Goal: Task Accomplishment & Management: Complete application form

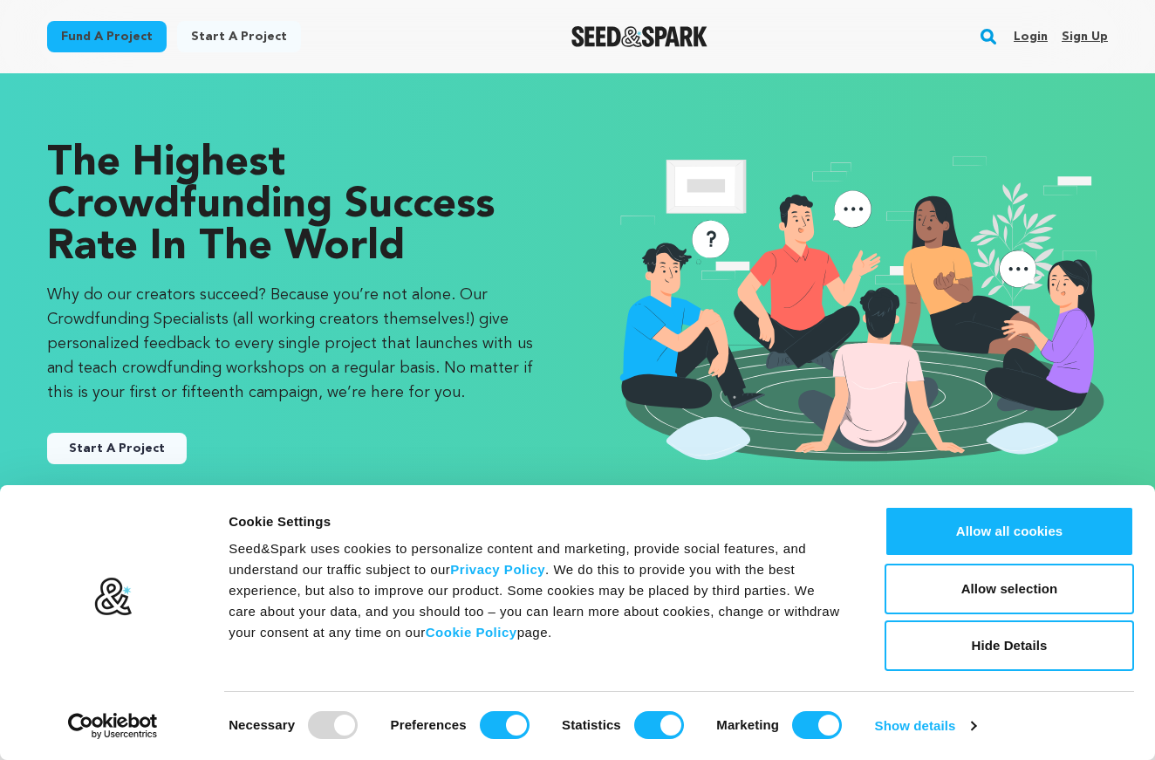
click at [120, 454] on link "Start A Project" at bounding box center [117, 448] width 140 height 31
click at [1066, 30] on link "Sign up" at bounding box center [1084, 37] width 46 height 28
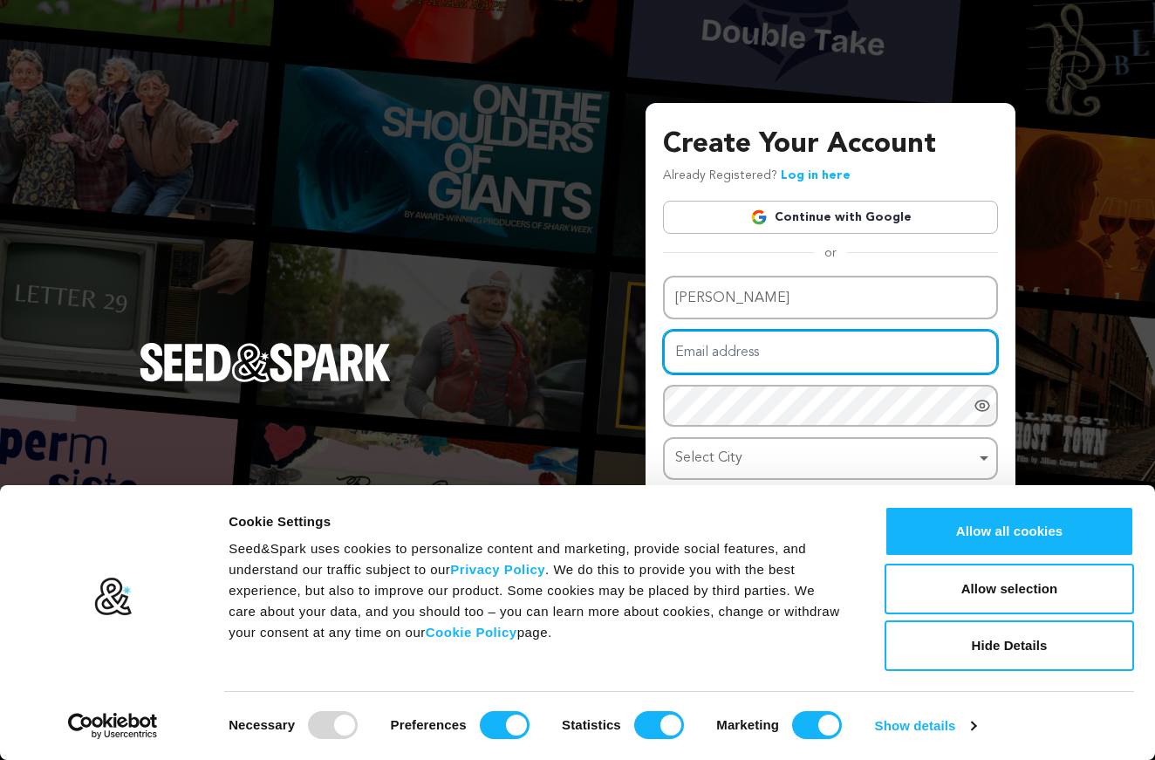
click at [736, 353] on input "Email address" at bounding box center [830, 352] width 335 height 44
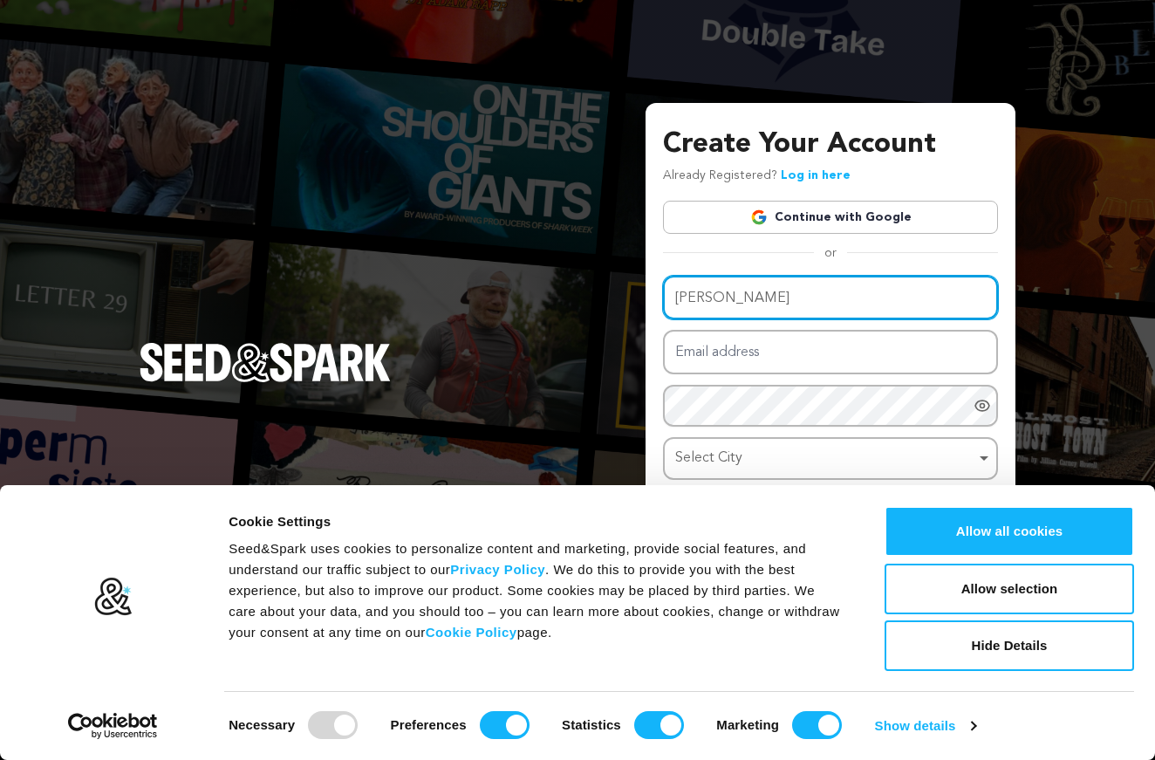
click at [791, 306] on input "Jacob" at bounding box center [830, 298] width 335 height 44
type input "J"
type input "Xoe"
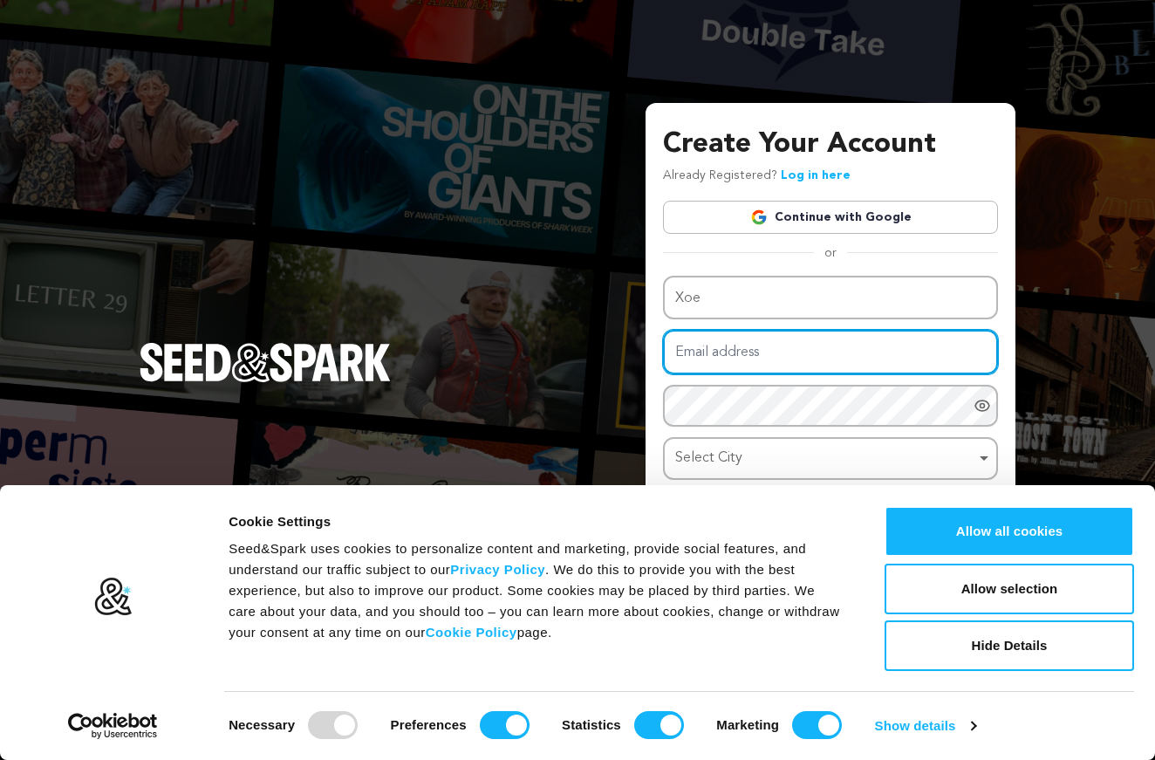
click at [759, 354] on input "Email address" at bounding box center [830, 352] width 335 height 44
type input "J"
type input "xolodust@gmail.com"
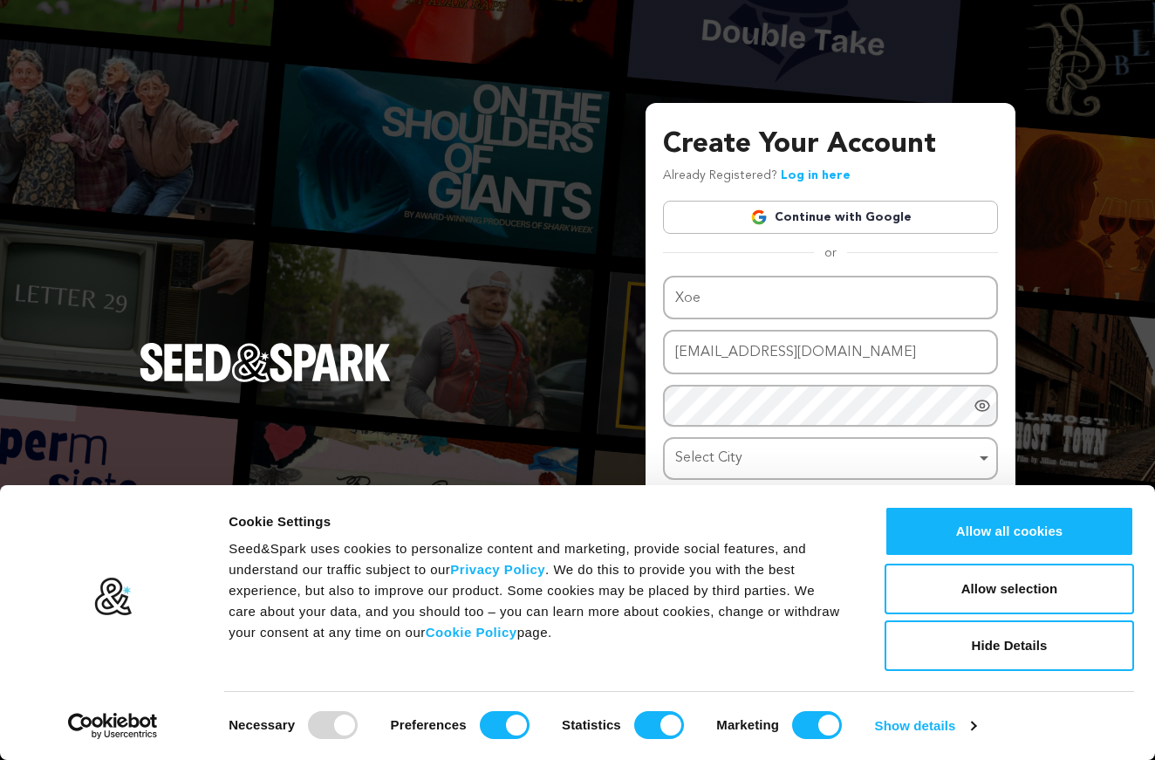
click at [725, 399] on div "Name Xoe Email address xolodust@gmail.com Password Password must have at least …" at bounding box center [830, 393] width 335 height 235
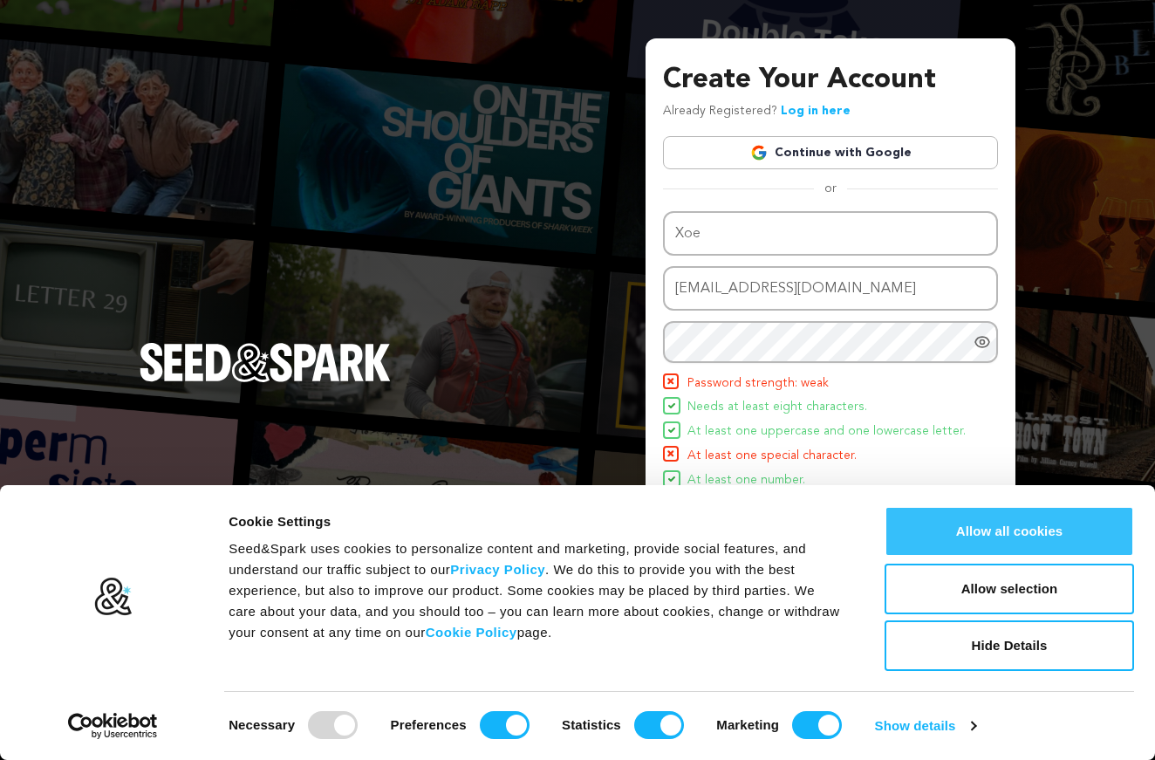
click at [993, 548] on button "Allow all cookies" at bounding box center [1008, 531] width 249 height 51
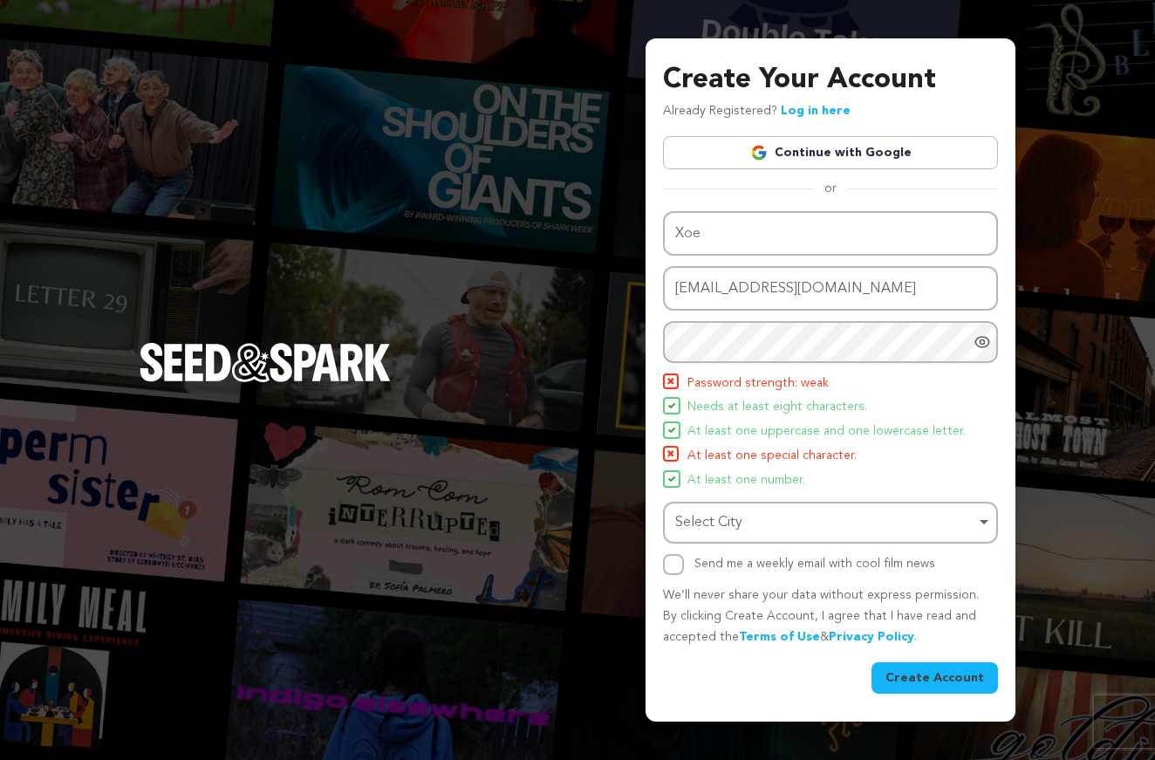
click at [922, 526] on div "Select City Remove item" at bounding box center [825, 522] width 300 height 25
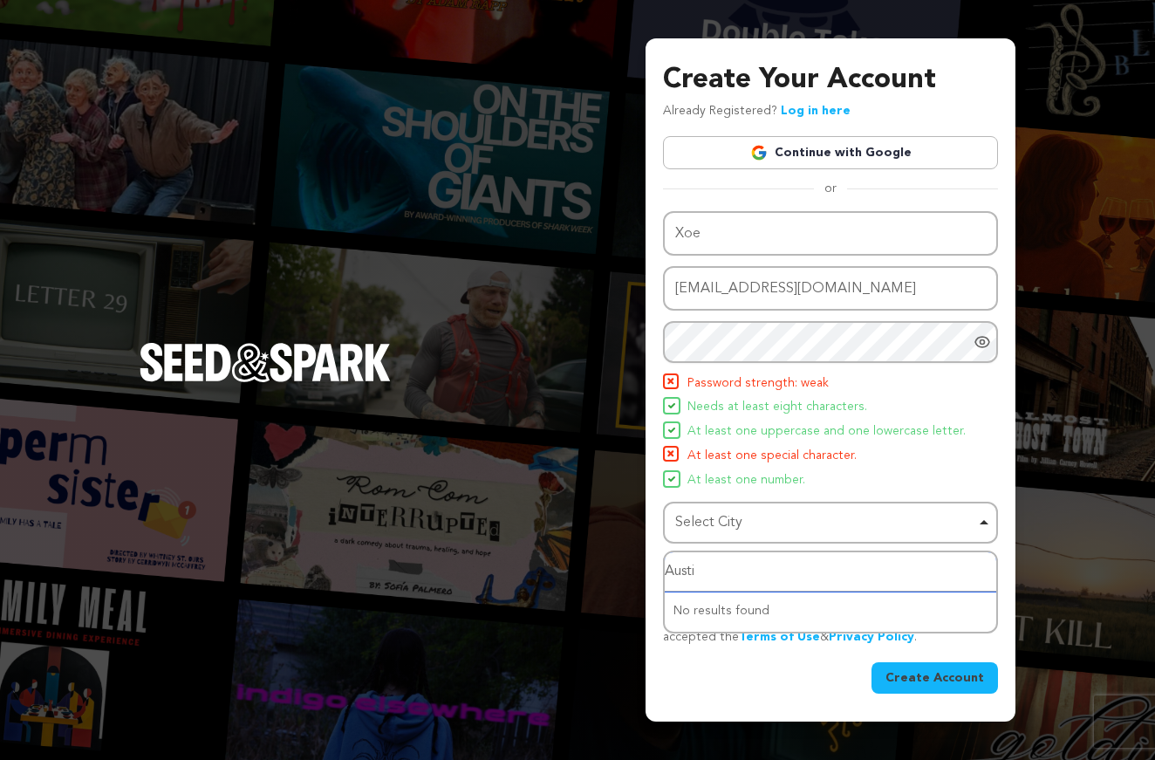
type input "Austin"
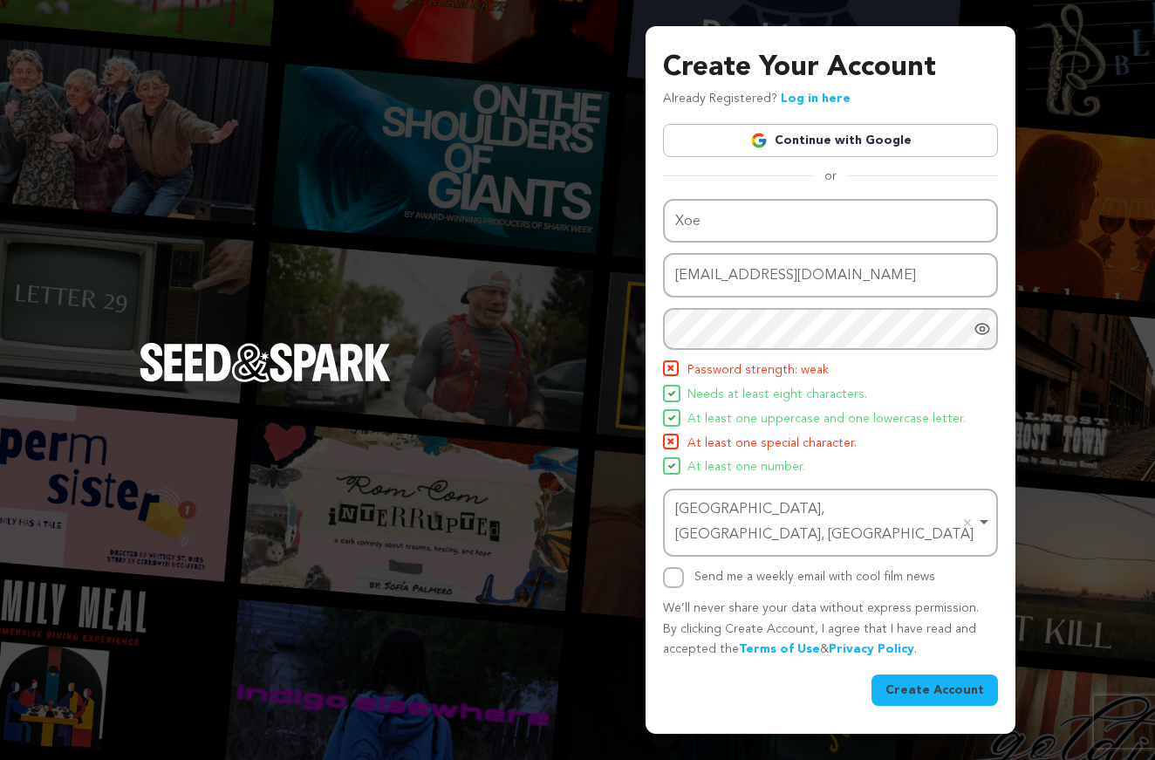
click at [686, 567] on div "Send me a weekly email with cool film news" at bounding box center [830, 577] width 335 height 21
click at [945, 682] on button "Create Account" at bounding box center [934, 689] width 126 height 31
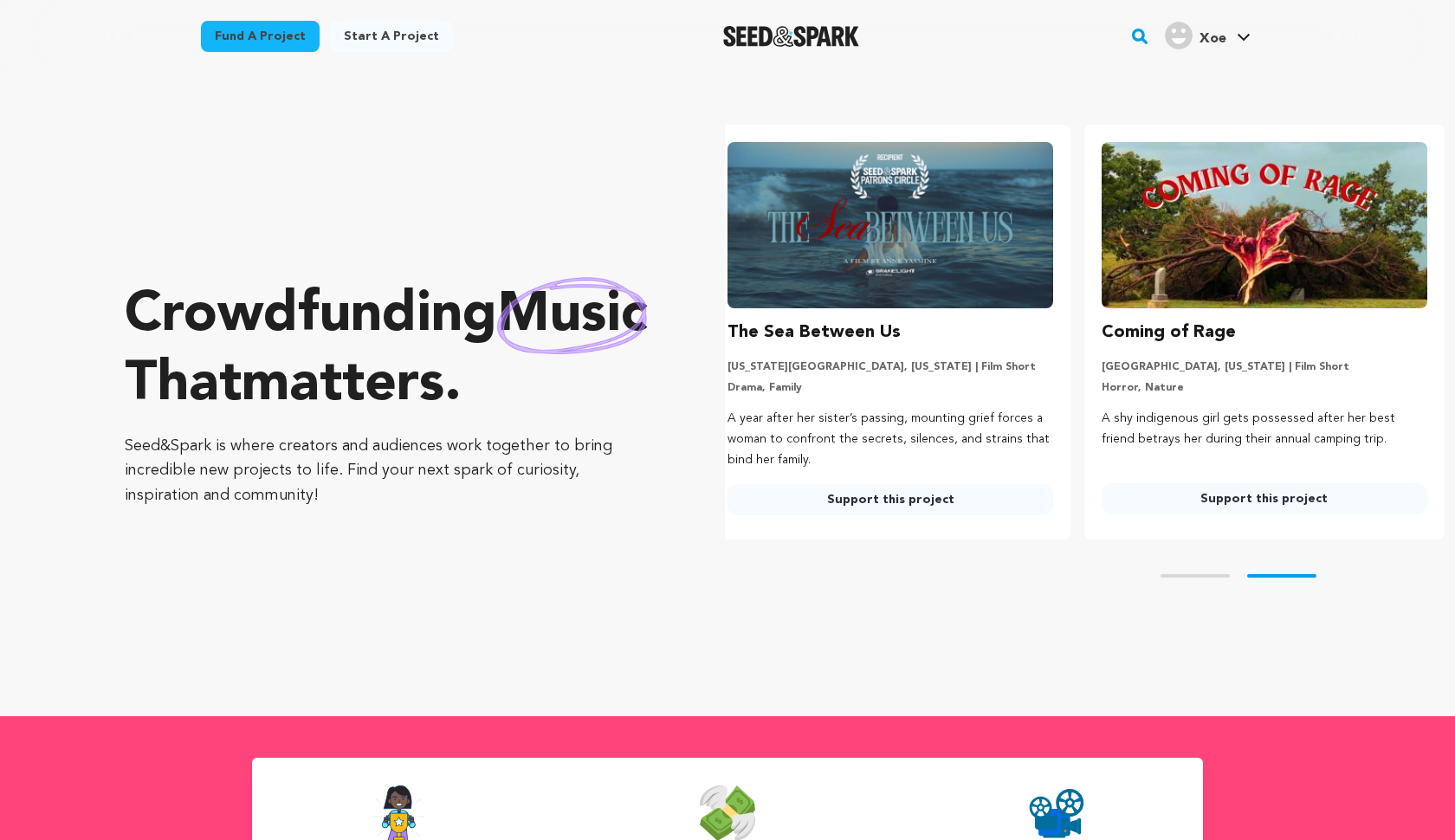
scroll to position [14, 0]
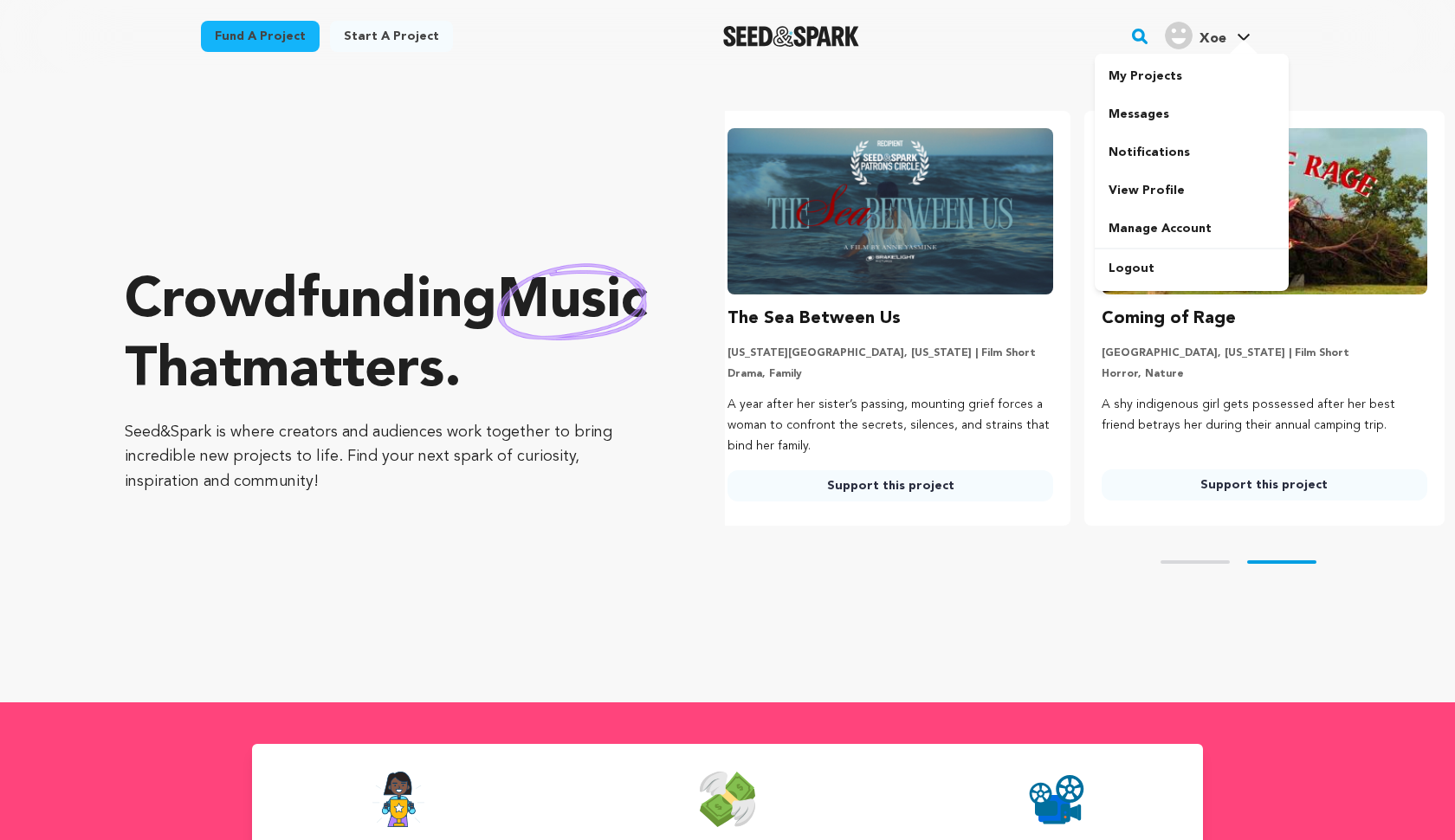
click at [1146, 39] on span "Xoe" at bounding box center [1213, 39] width 27 height 14
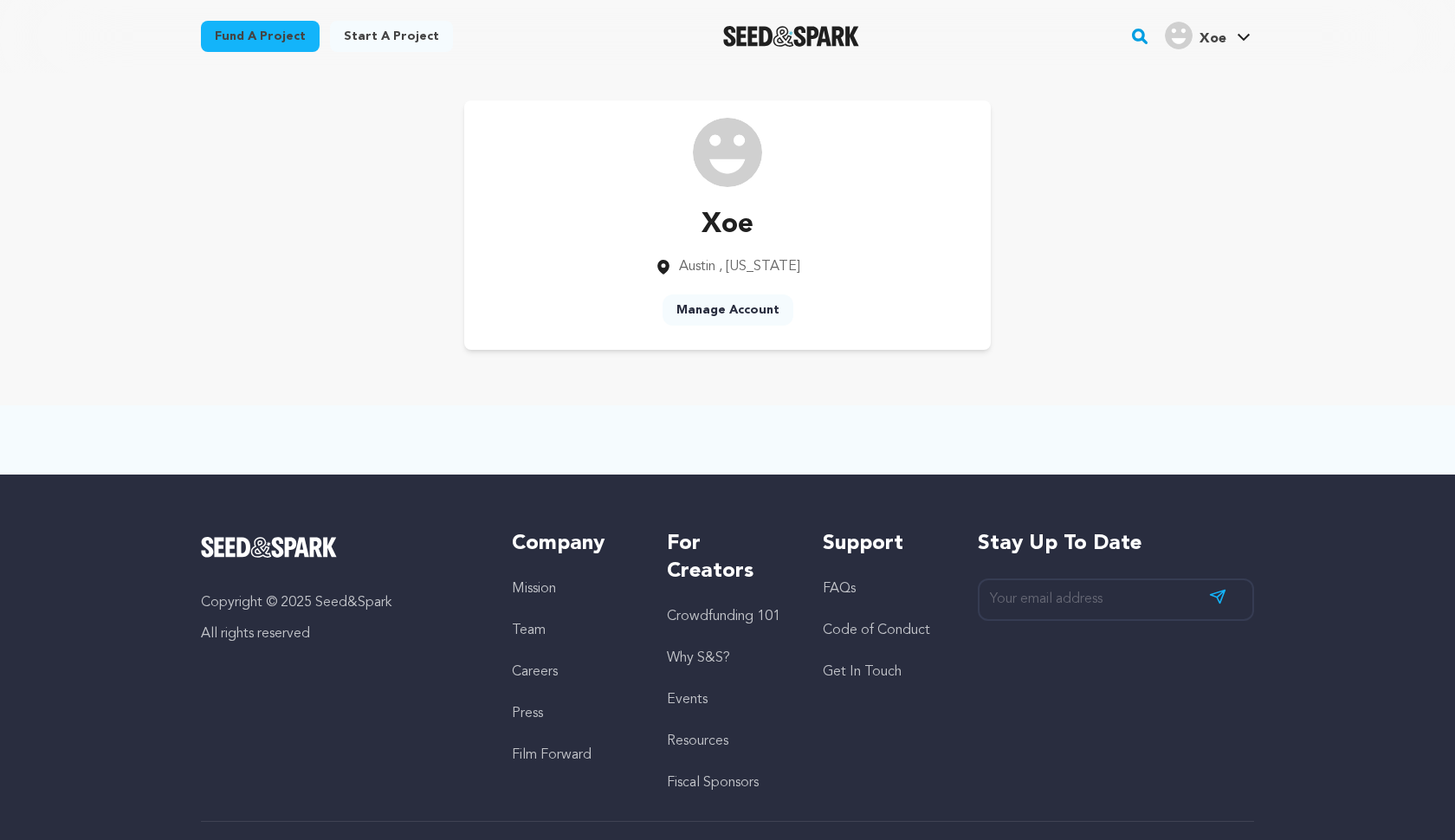
click at [1165, 108] on div "Xoe Austin , Texas Manage Account" at bounding box center [727, 224] width 1054 height 249
click at [1196, 47] on div "Xoe" at bounding box center [1196, 36] width 62 height 28
click at [262, 42] on link "Fund a project" at bounding box center [259, 36] width 118 height 31
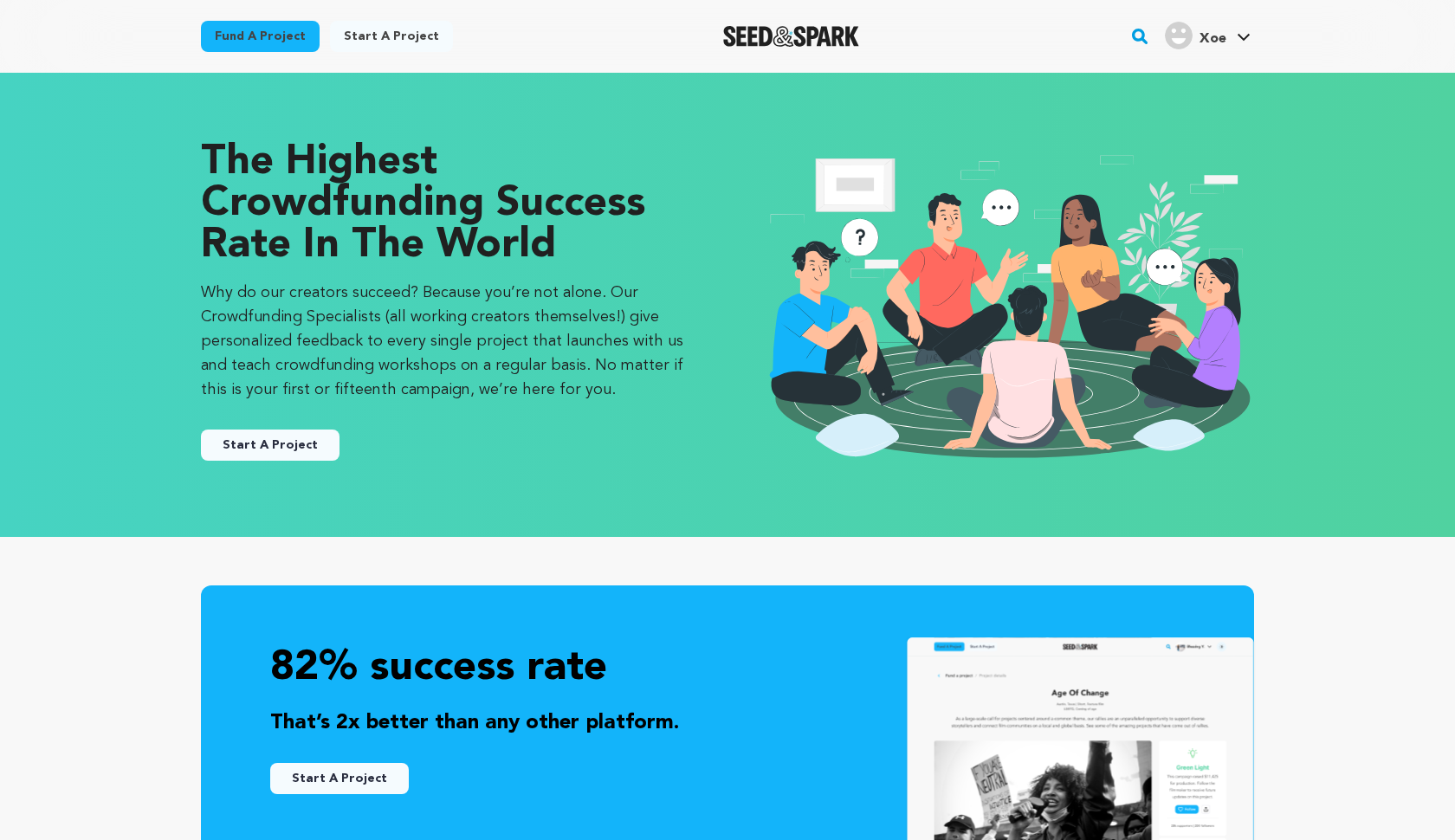
scroll to position [149, 0]
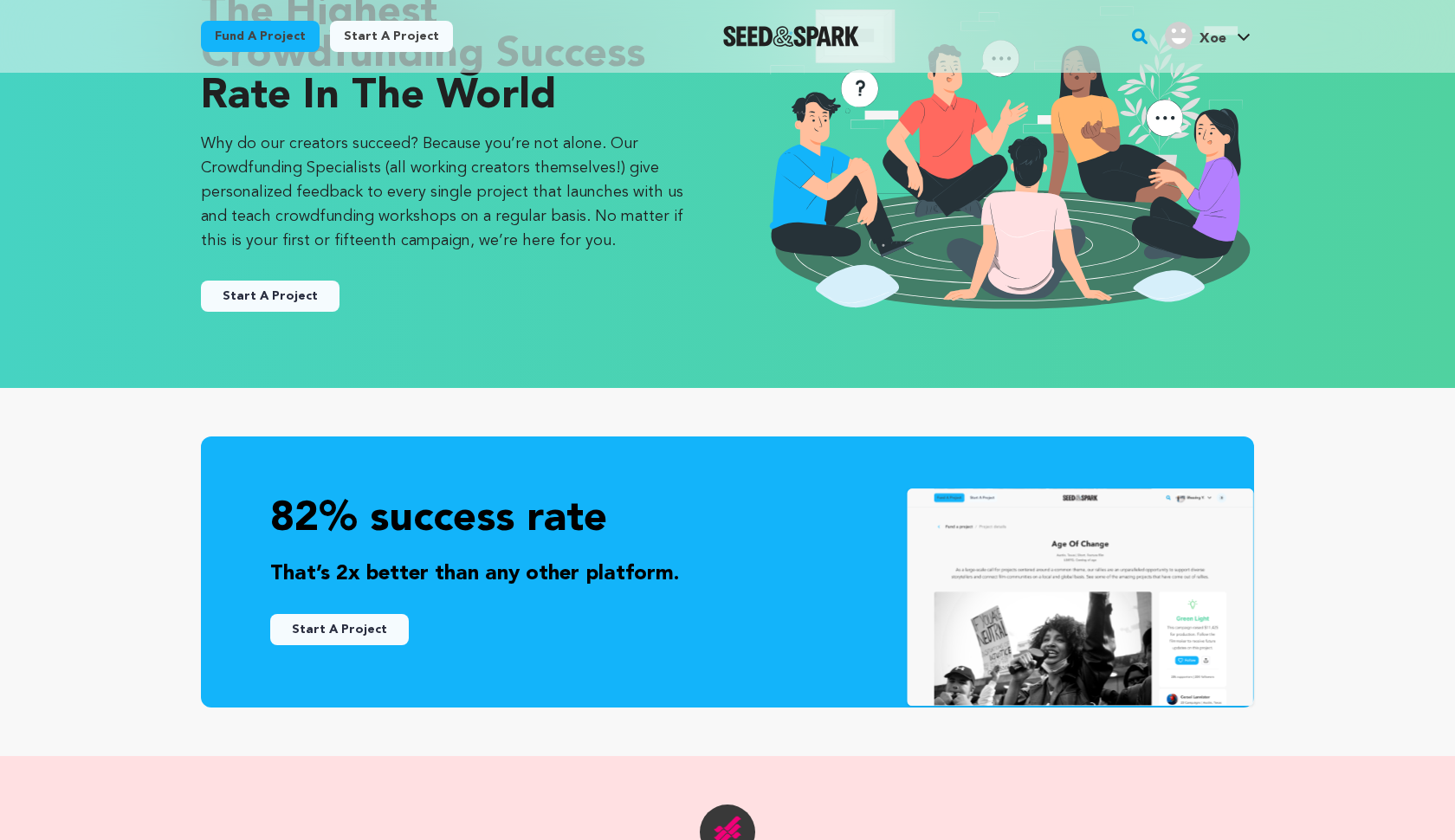
click at [311, 296] on button "Start A Project" at bounding box center [270, 296] width 139 height 31
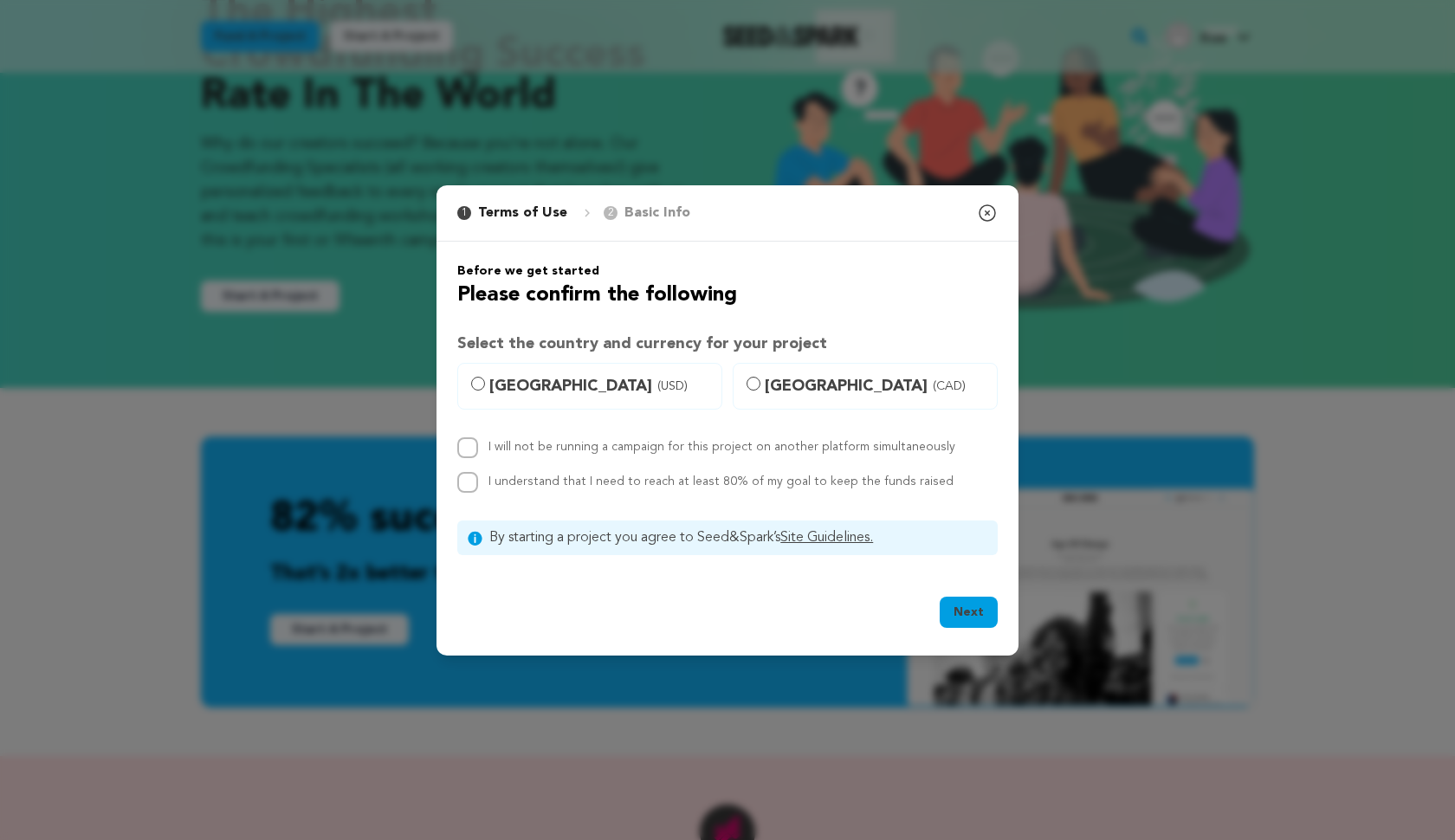
click at [486, 385] on label "[GEOGRAPHIC_DATA] (USD)" at bounding box center [590, 385] width 265 height 47
click at [485, 385] on input "[GEOGRAPHIC_DATA] (USD)" at bounding box center [478, 383] width 14 height 14
radio input "true"
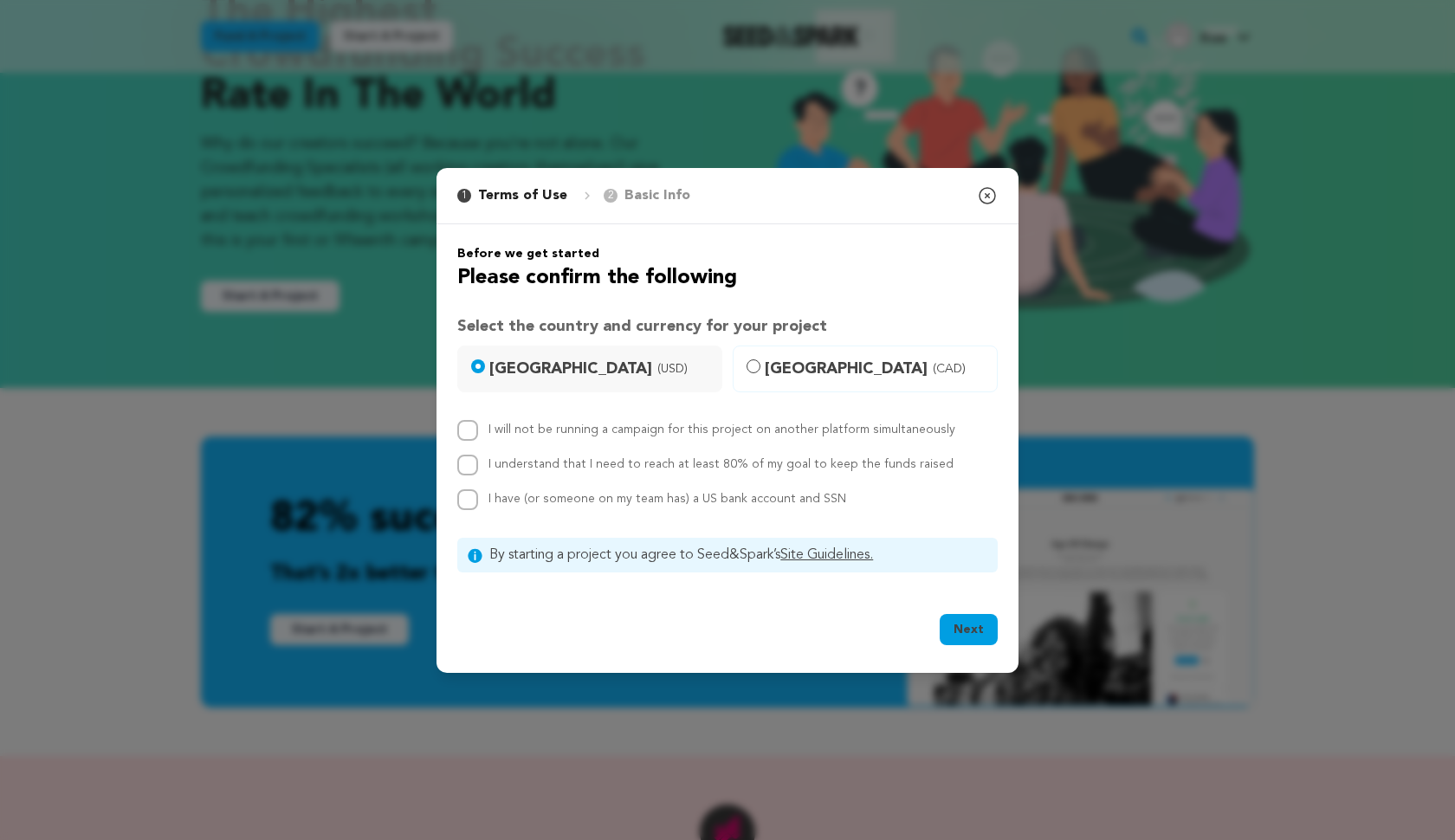
click at [470, 433] on input "I will not be running a campaign for this project on another platform simultane…" at bounding box center [468, 430] width 21 height 21
checkbox input "true"
click at [475, 466] on input "I understand that I need to reach at least 80% of my goal to keep the funds rai…" at bounding box center [468, 465] width 21 height 21
checkbox input "true"
click at [472, 495] on input "I have (or someone on my team has) a US bank account and SSN" at bounding box center [468, 499] width 21 height 21
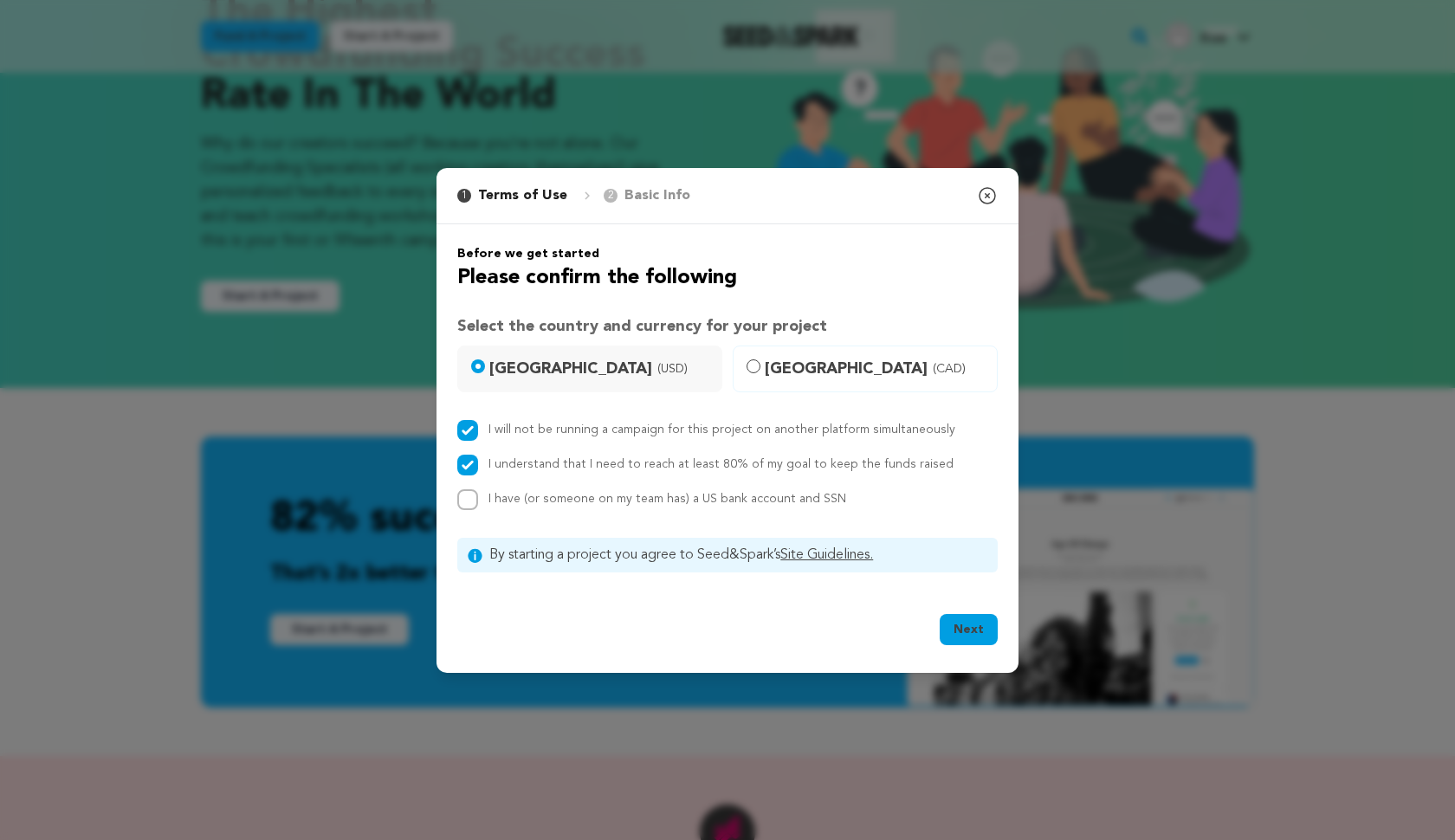
checkbox input "true"
click at [979, 635] on button "Next" at bounding box center [968, 629] width 58 height 31
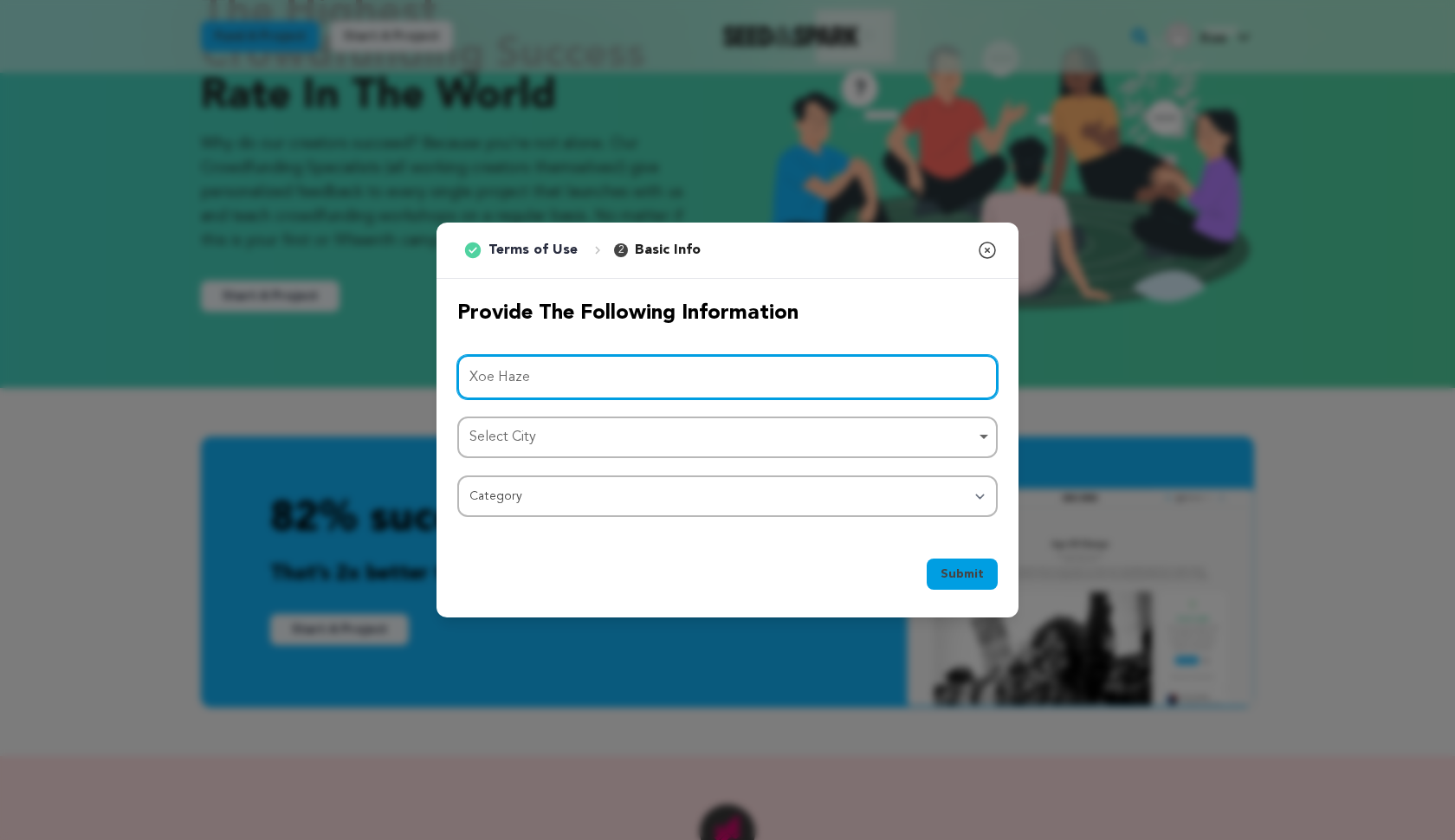
click at [613, 434] on div "Select City Remove item" at bounding box center [722, 437] width 506 height 25
type input "Xoe Haze"
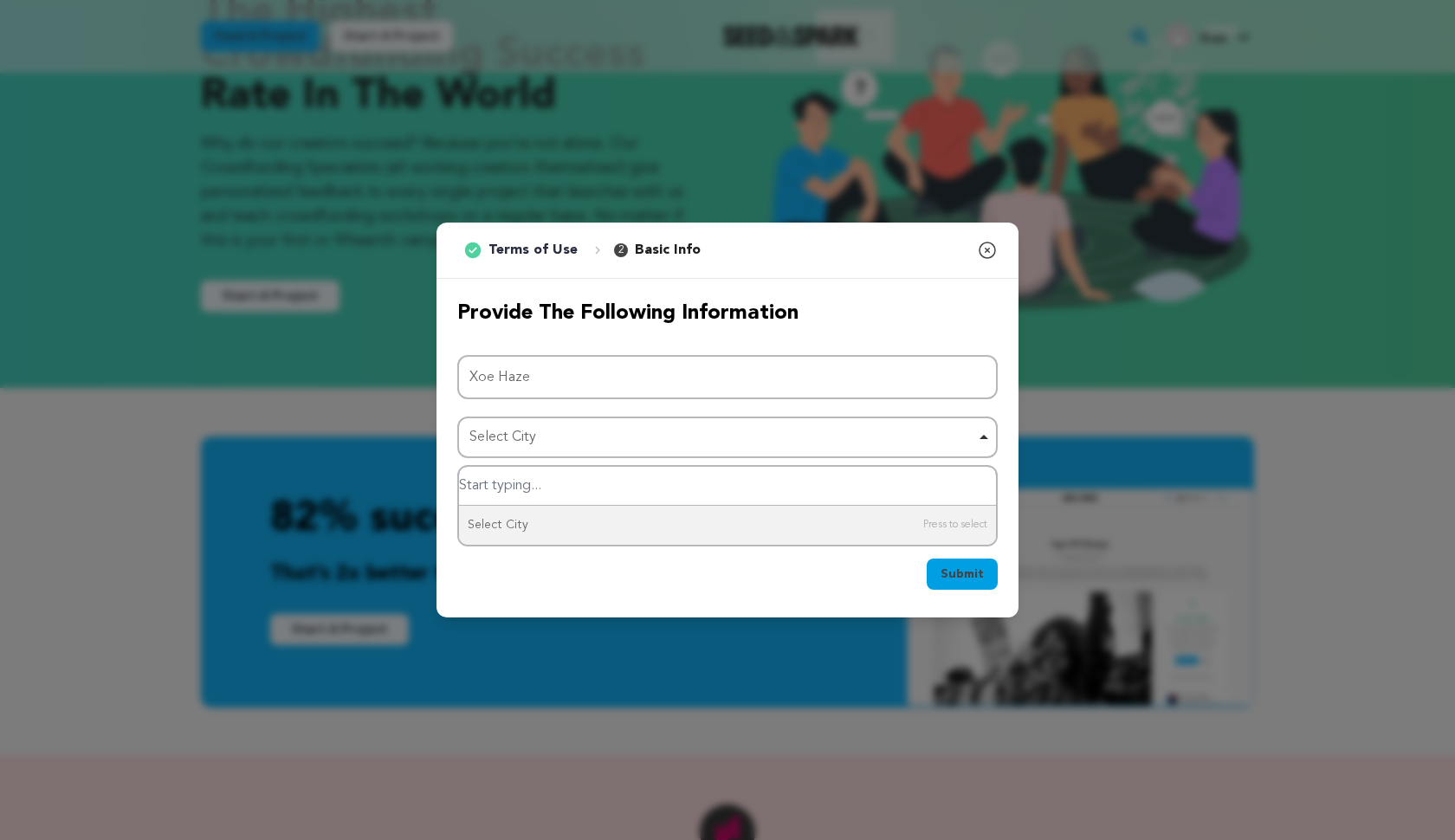
click at [566, 490] on input "Select City" at bounding box center [727, 486] width 537 height 39
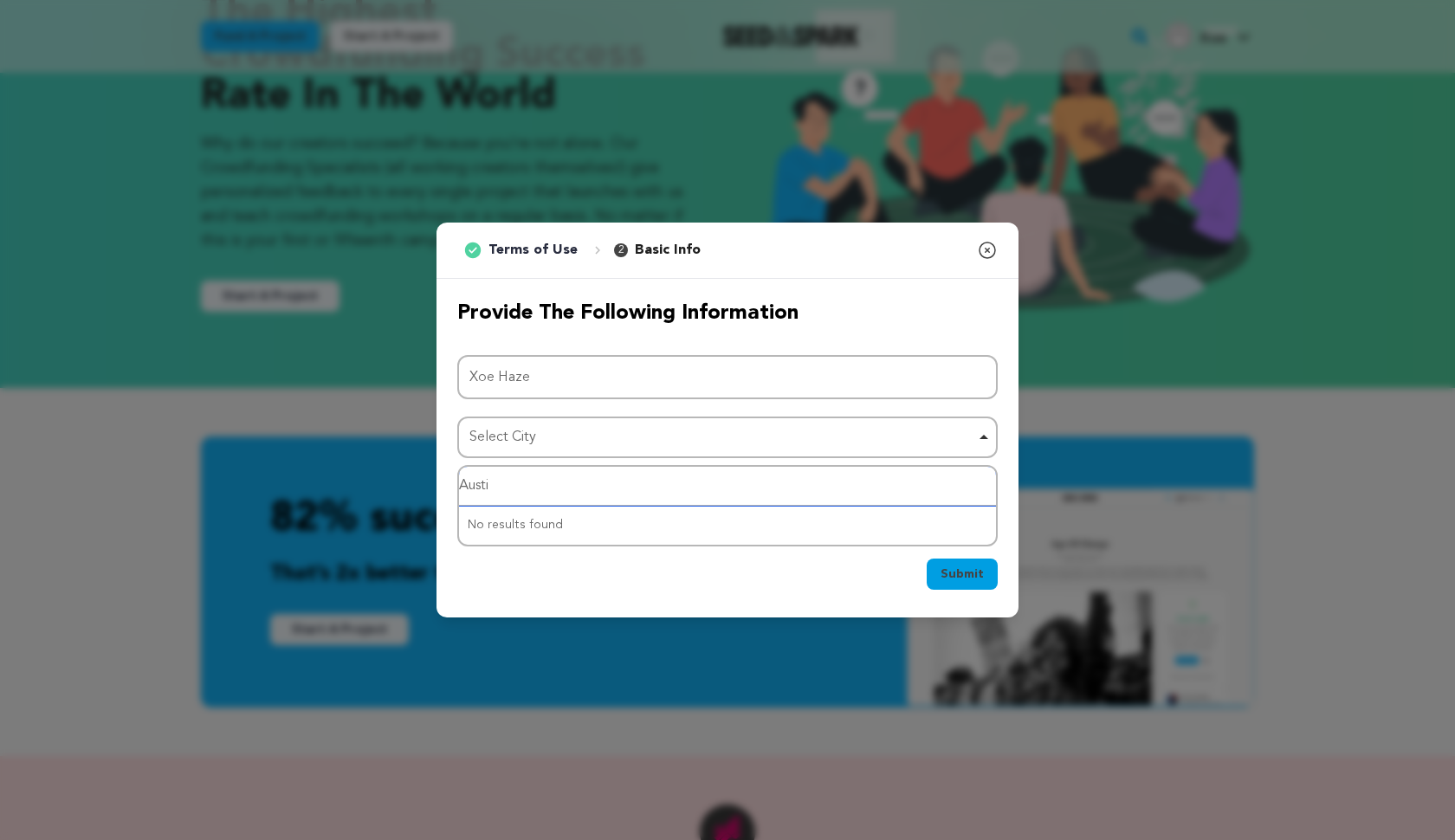
type input "Austin"
click at [637, 444] on div "[GEOGRAPHIC_DATA], [GEOGRAPHIC_DATA], [GEOGRAPHIC_DATA] Remove item" at bounding box center [722, 437] width 506 height 25
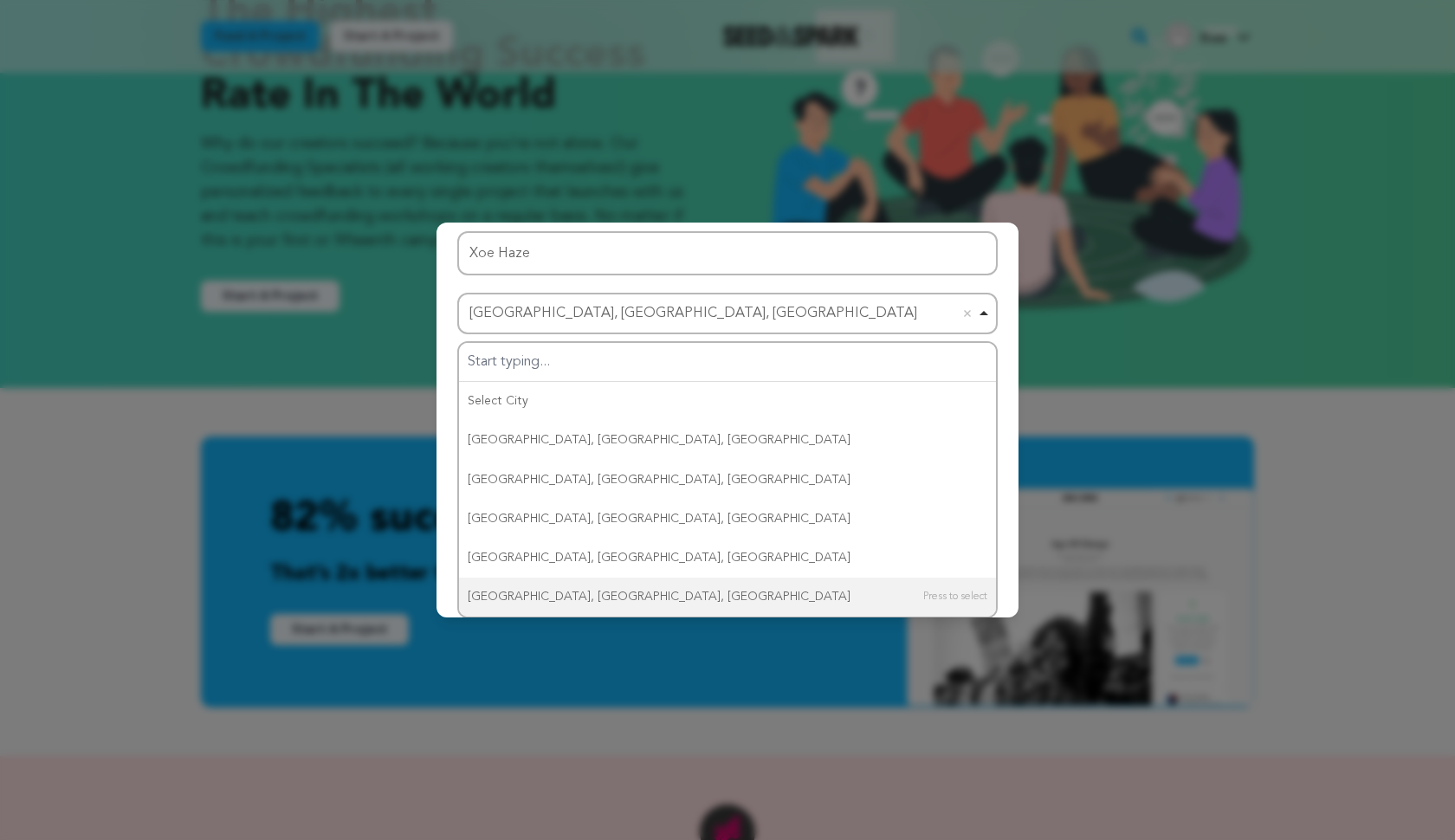
scroll to position [0, 0]
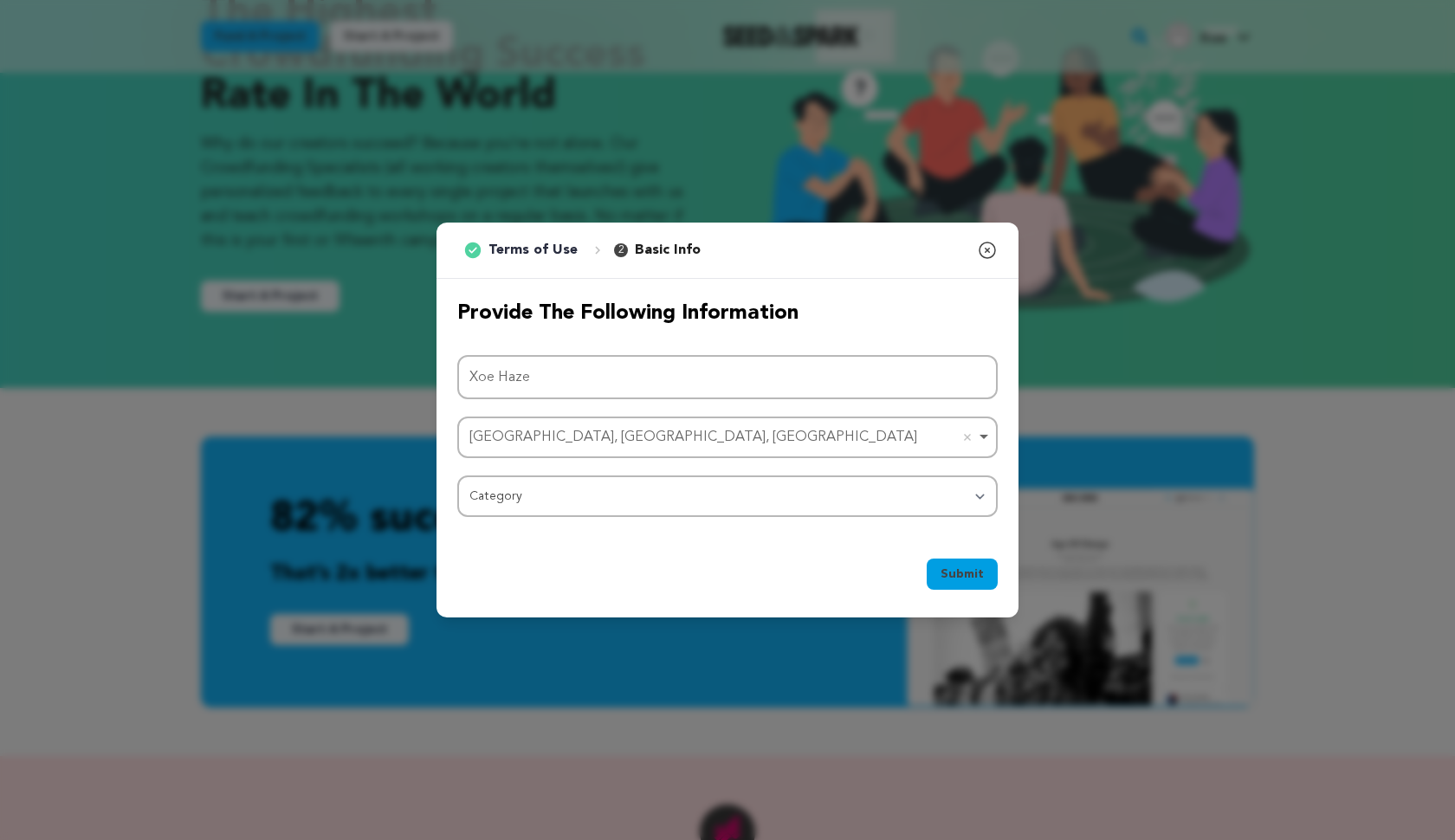
click at [552, 545] on div "Submit Ok, Got it" at bounding box center [728, 578] width 582 height 79
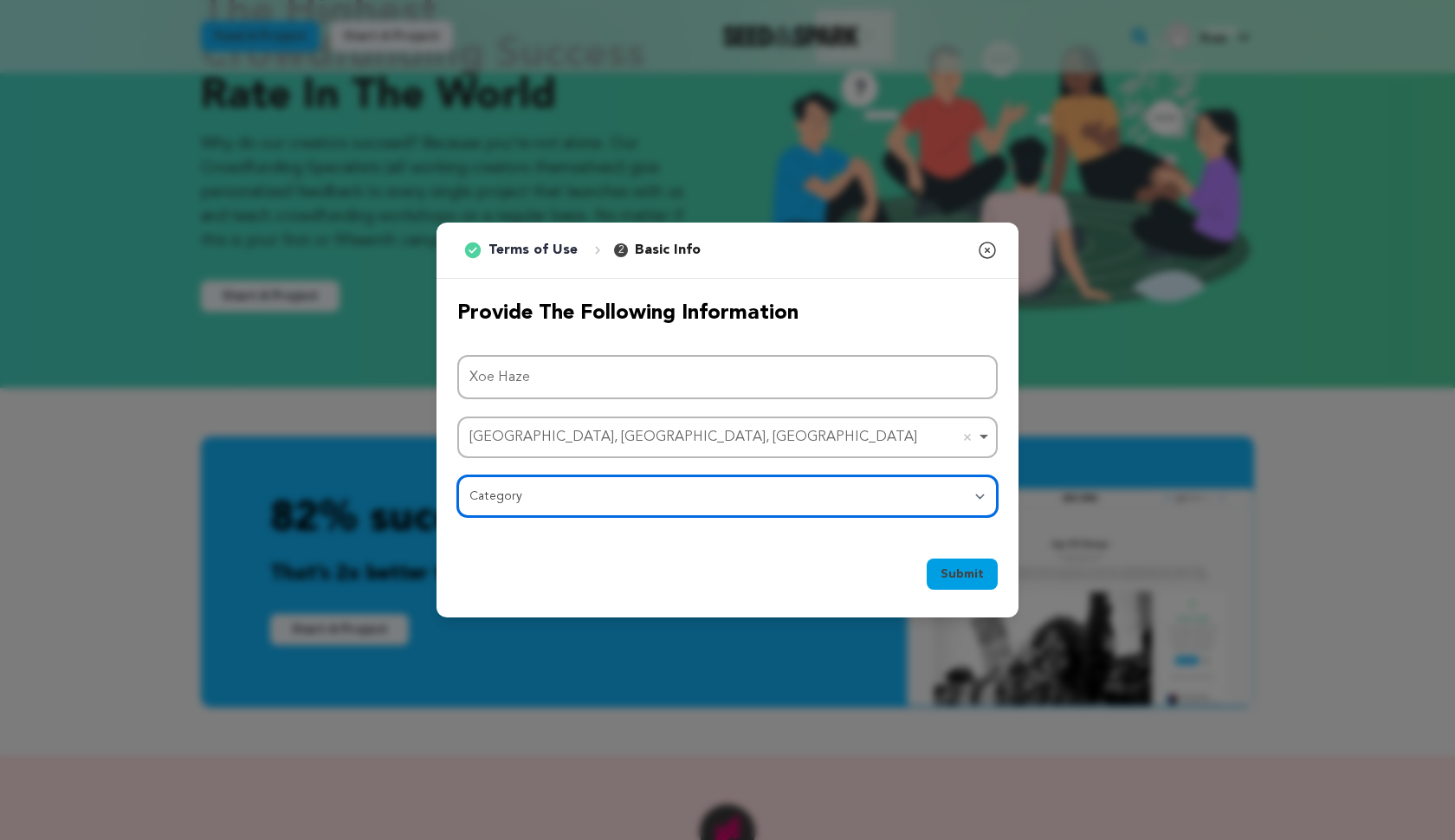
select select "10892"
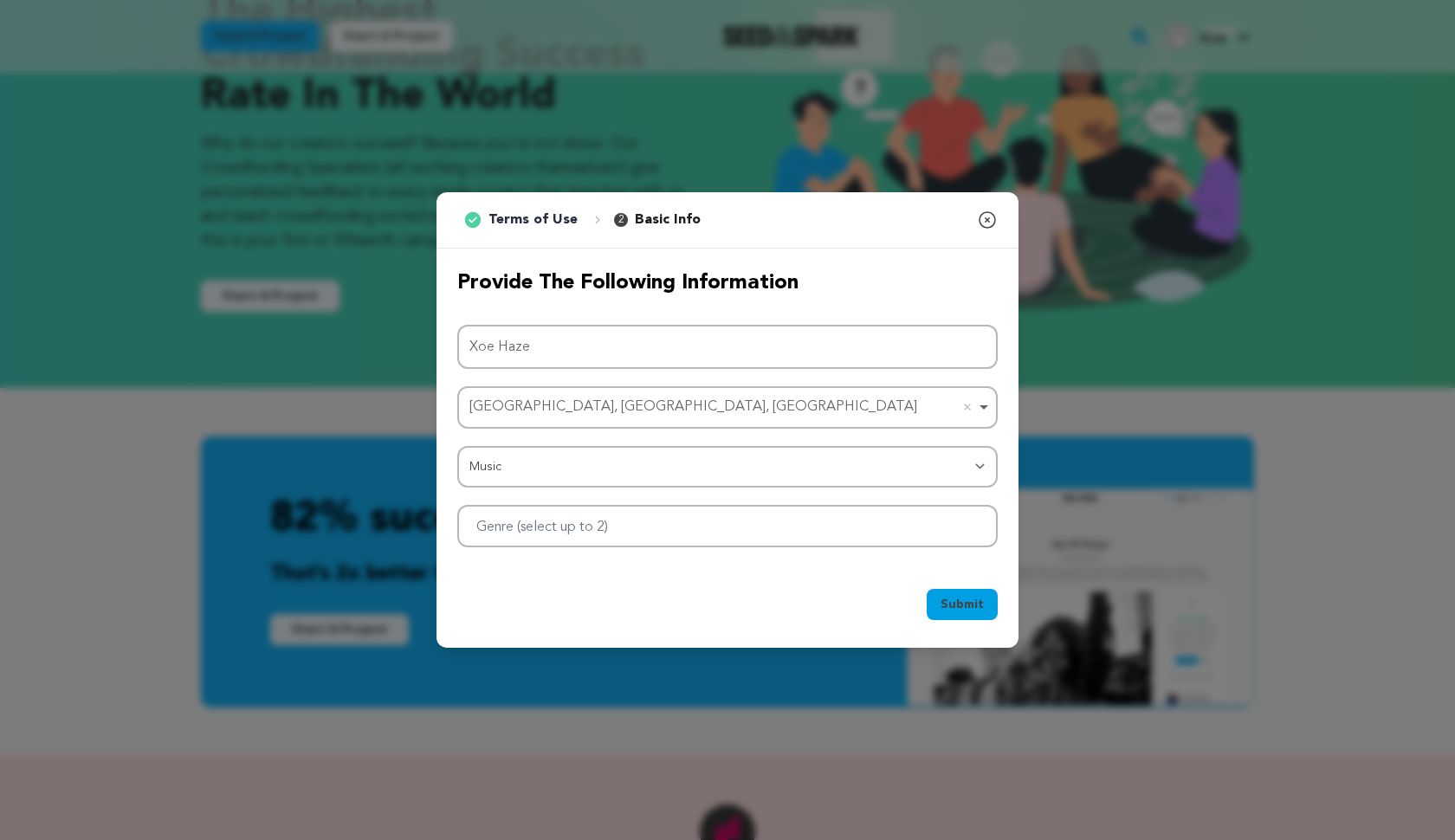
click at [808, 550] on div "Provide the following information Project Name Xoe Haze [GEOGRAPHIC_DATA], [GEO…" at bounding box center [728, 408] width 582 height 320
click at [797, 526] on div at bounding box center [728, 525] width 540 height 43
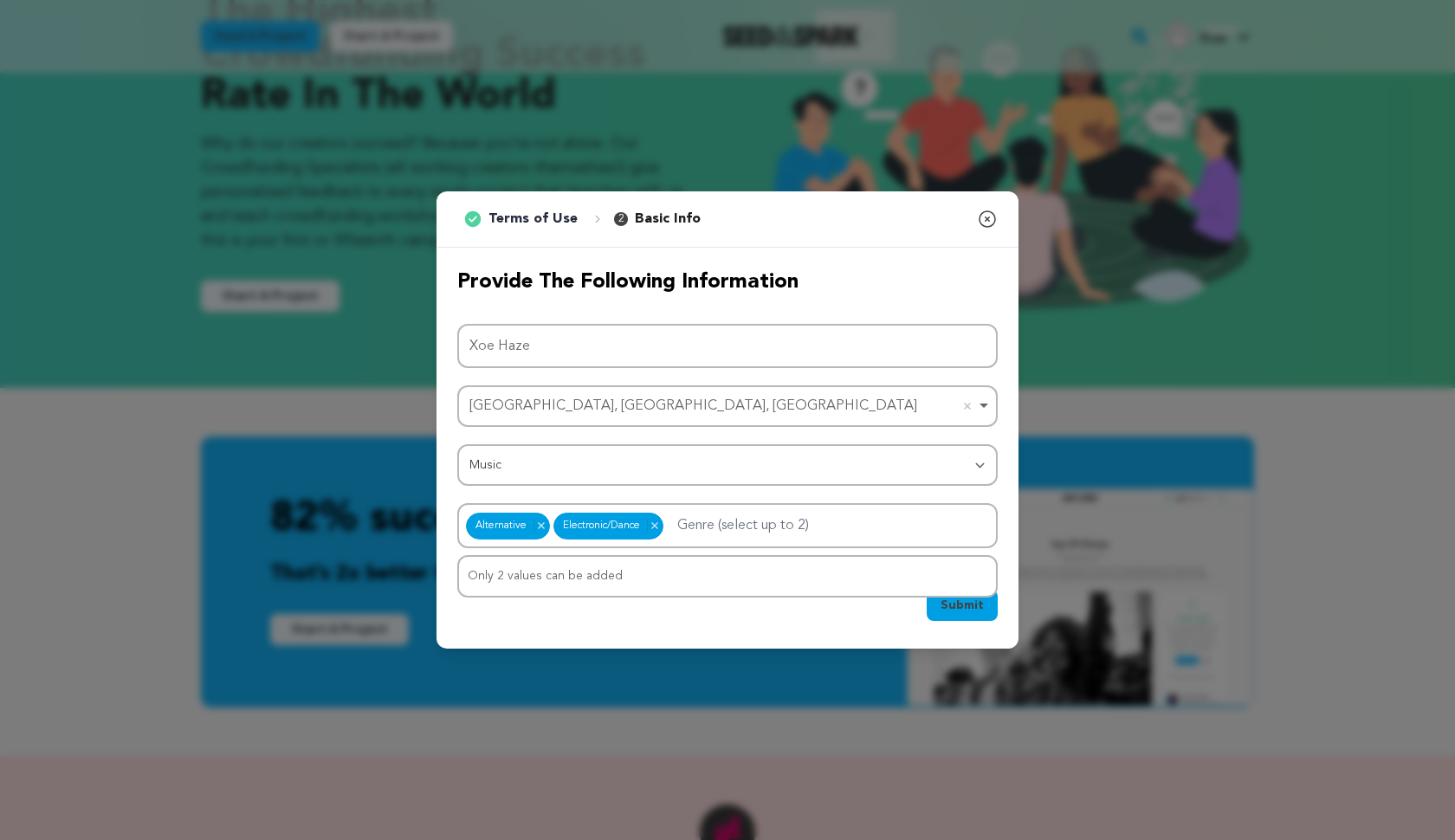
click at [966, 612] on span "Submit" at bounding box center [962, 605] width 44 height 17
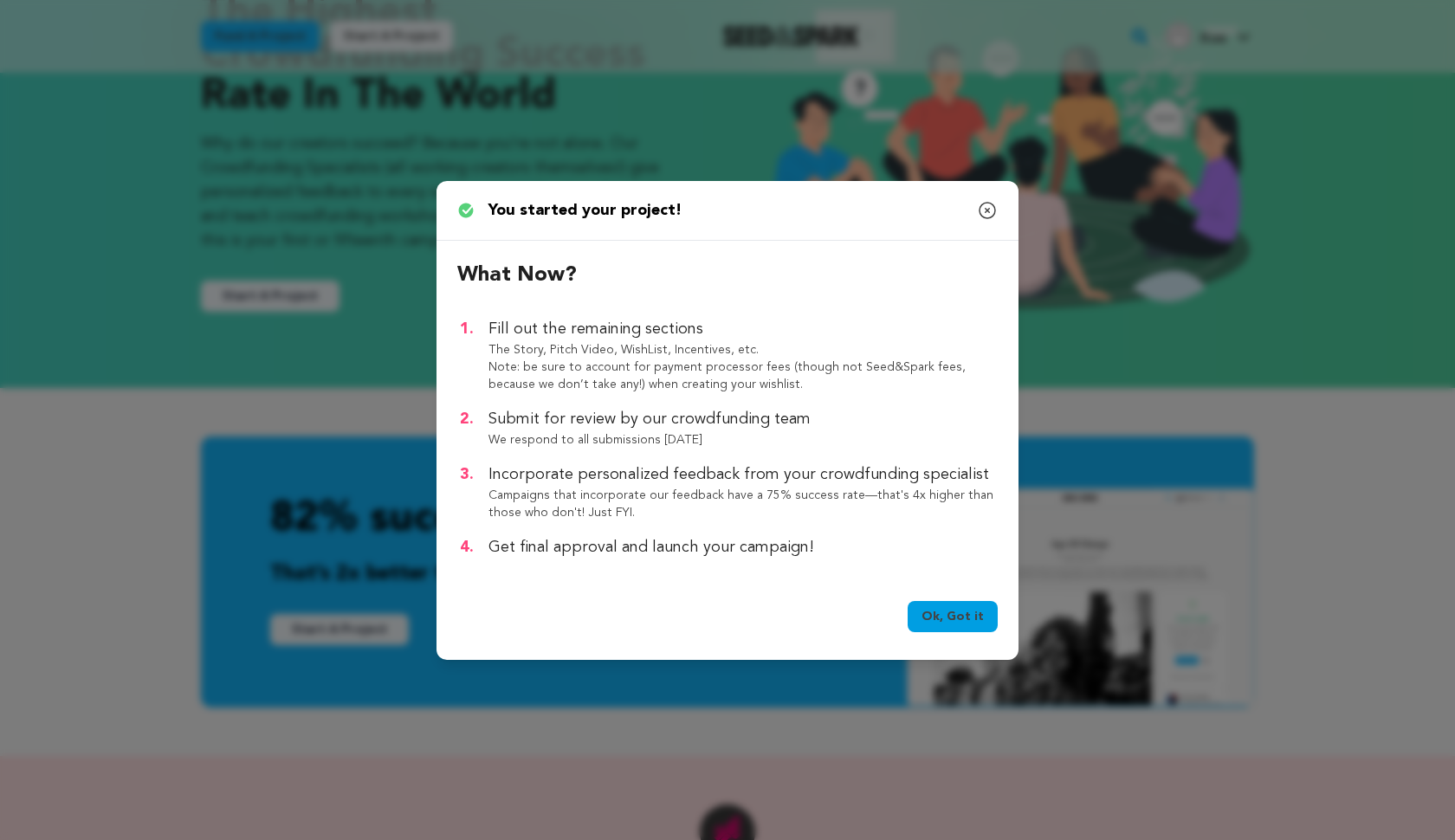
click at [945, 602] on link "Ok, Got it" at bounding box center [952, 616] width 90 height 31
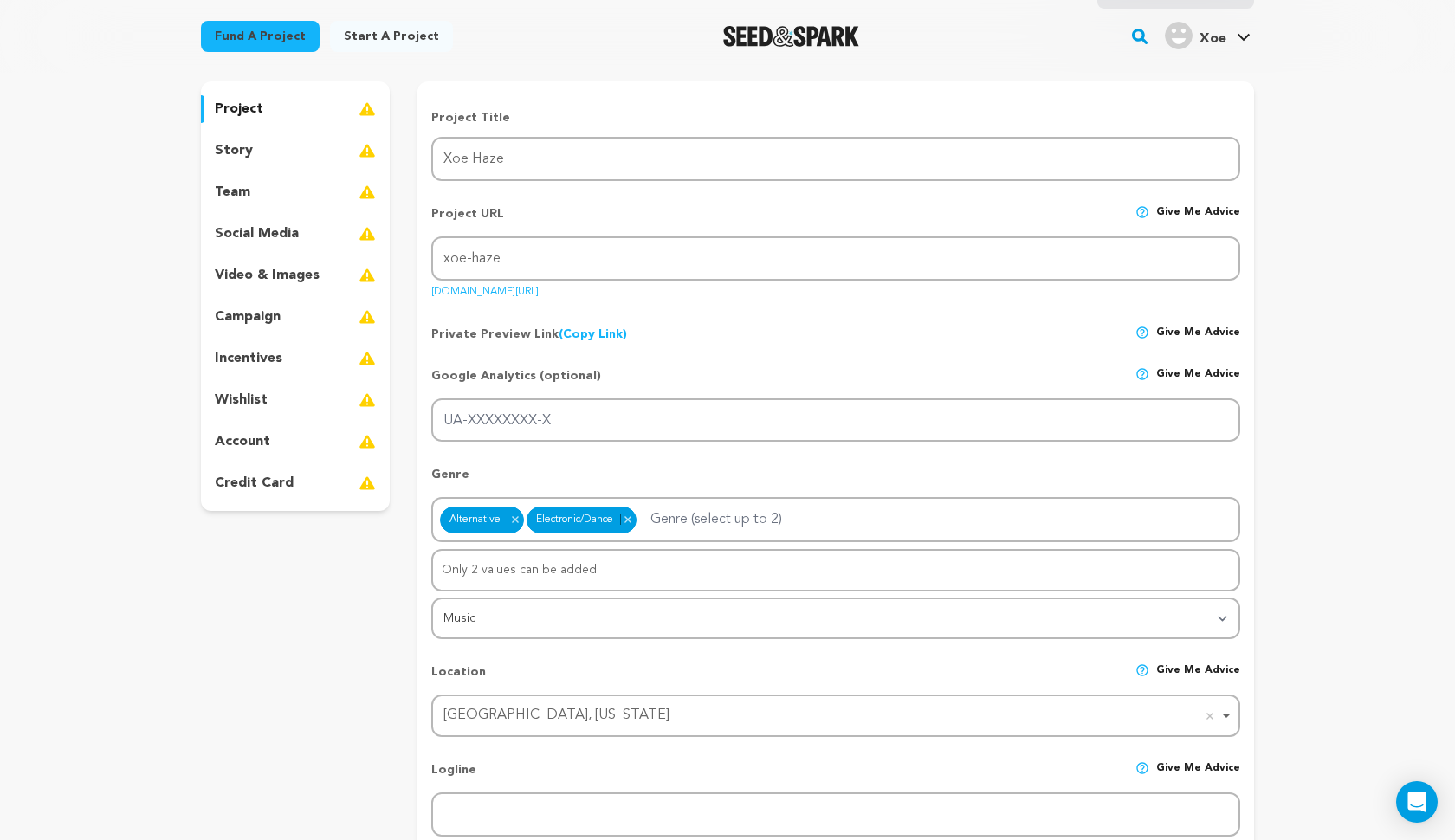
scroll to position [188, 0]
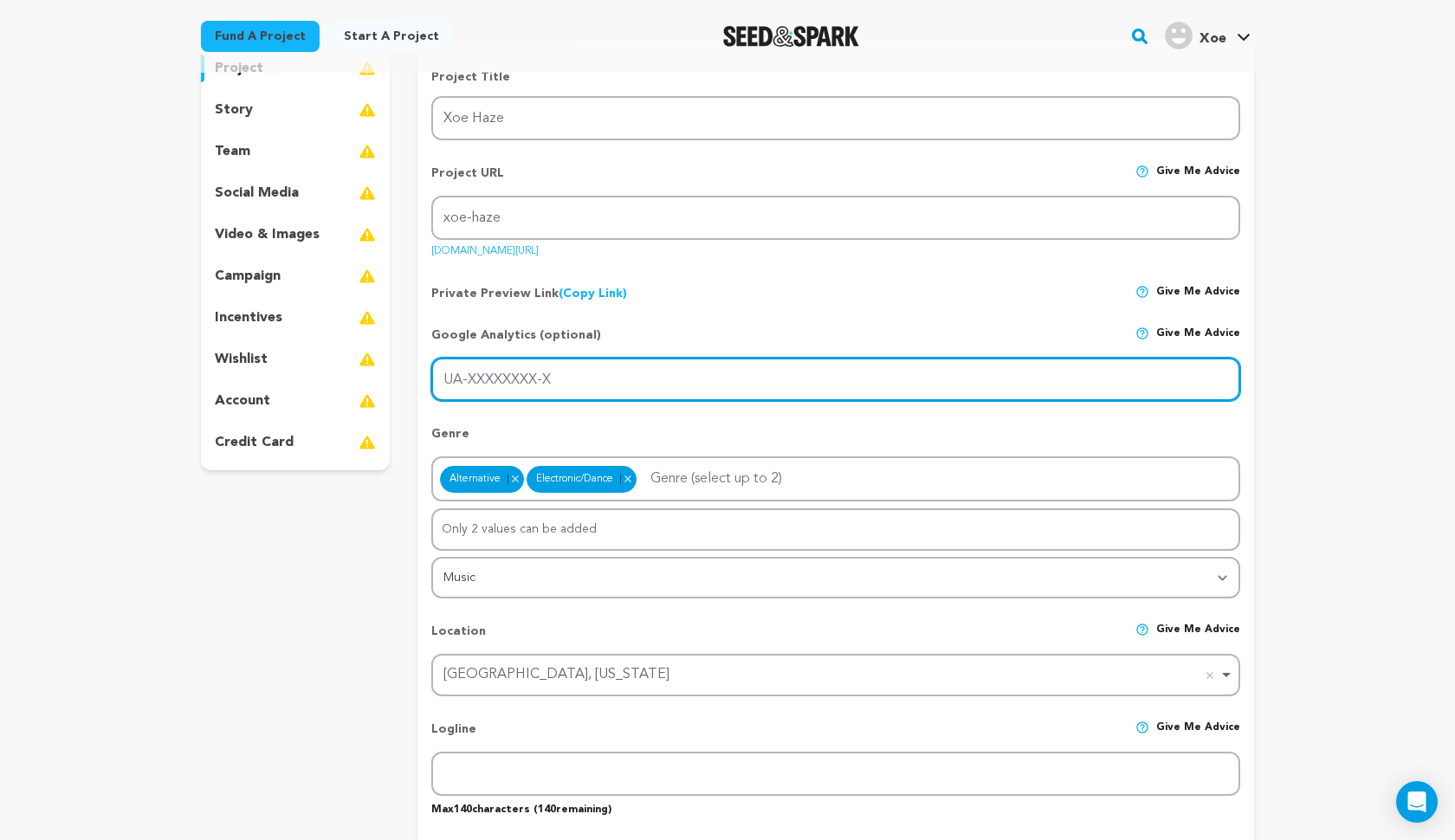
click at [598, 366] on input "UA-XXXXXXXX-X" at bounding box center [835, 379] width 809 height 44
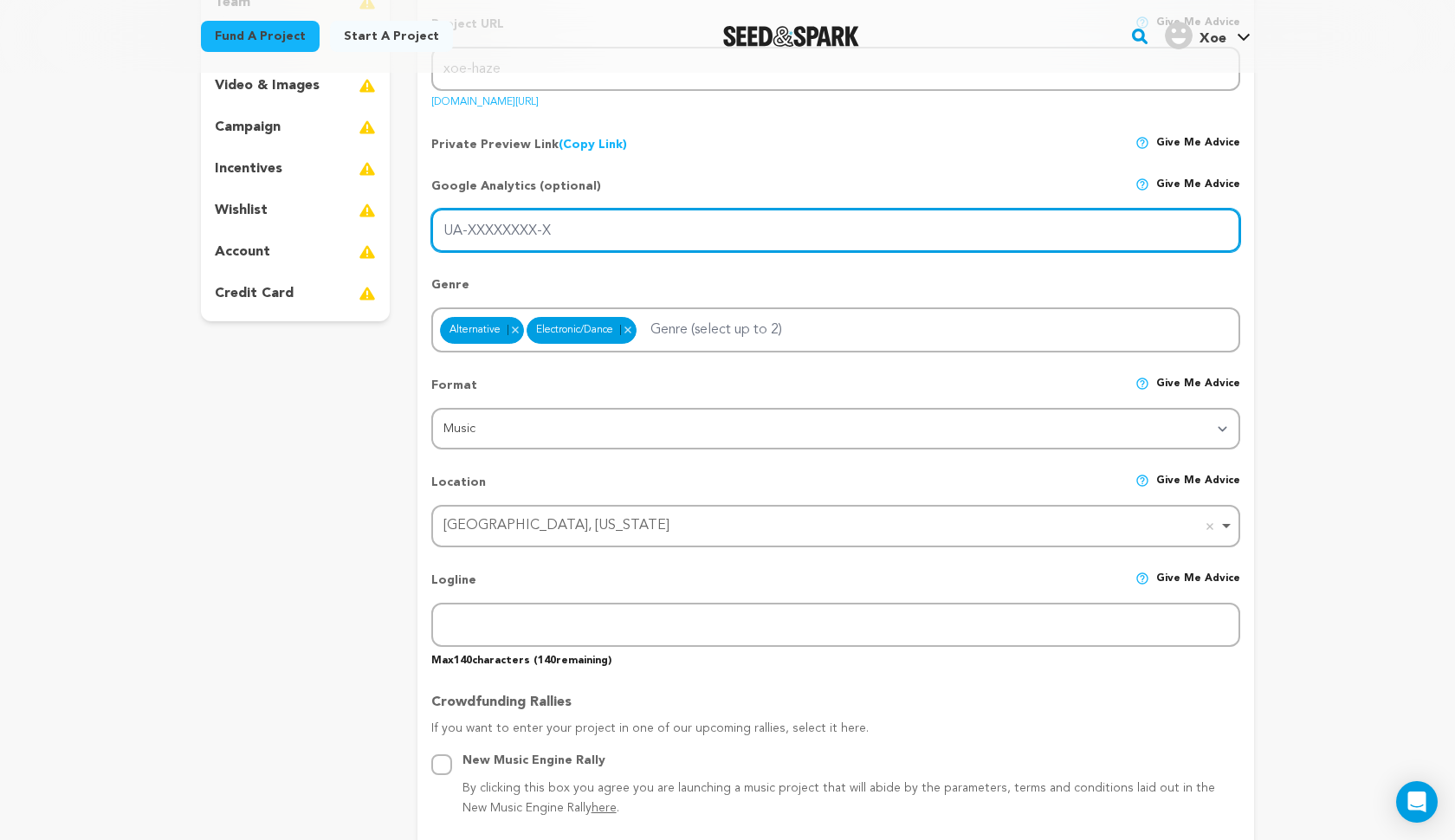
scroll to position [340, 0]
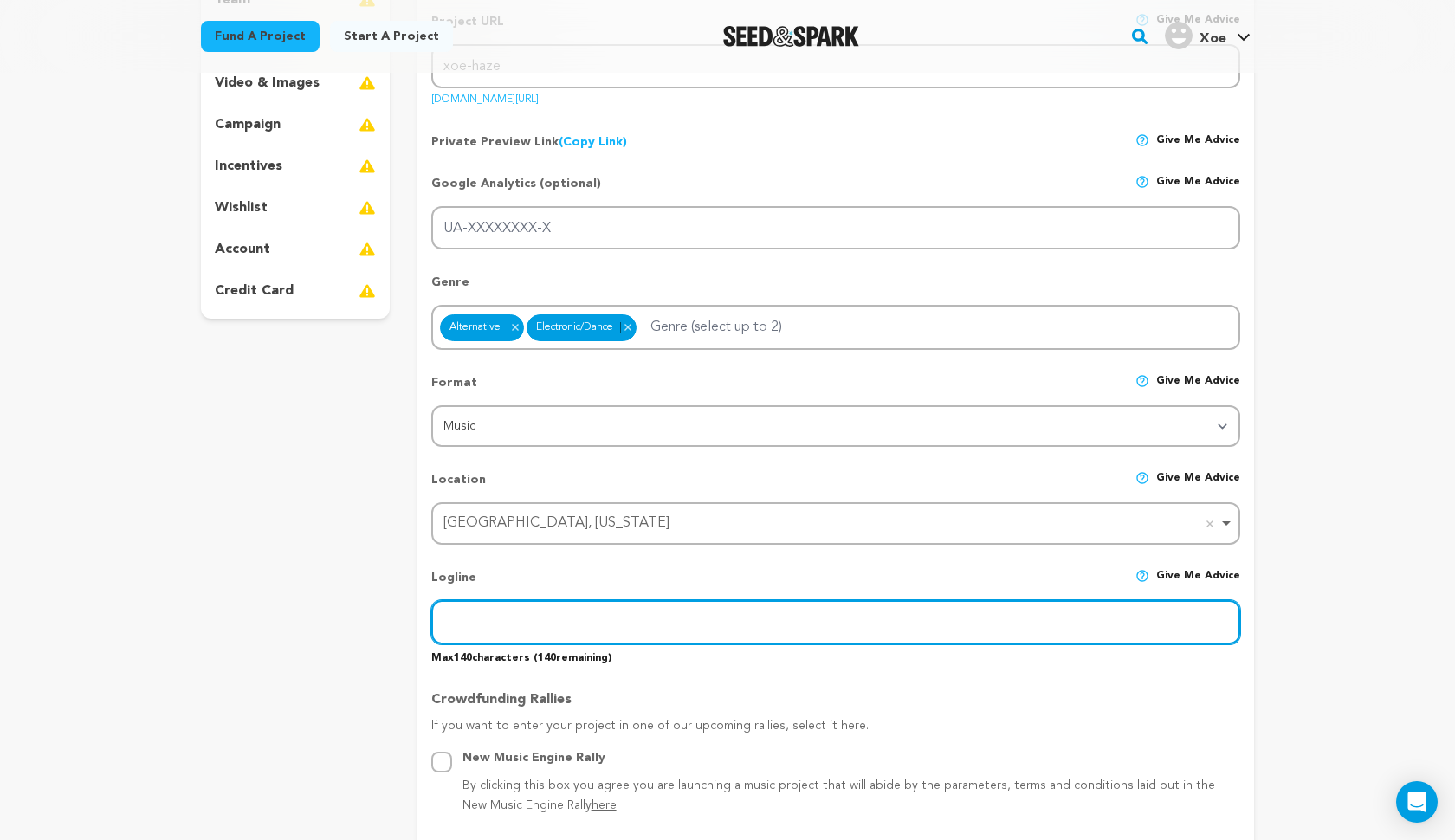
click at [643, 619] on input "text" at bounding box center [835, 622] width 809 height 44
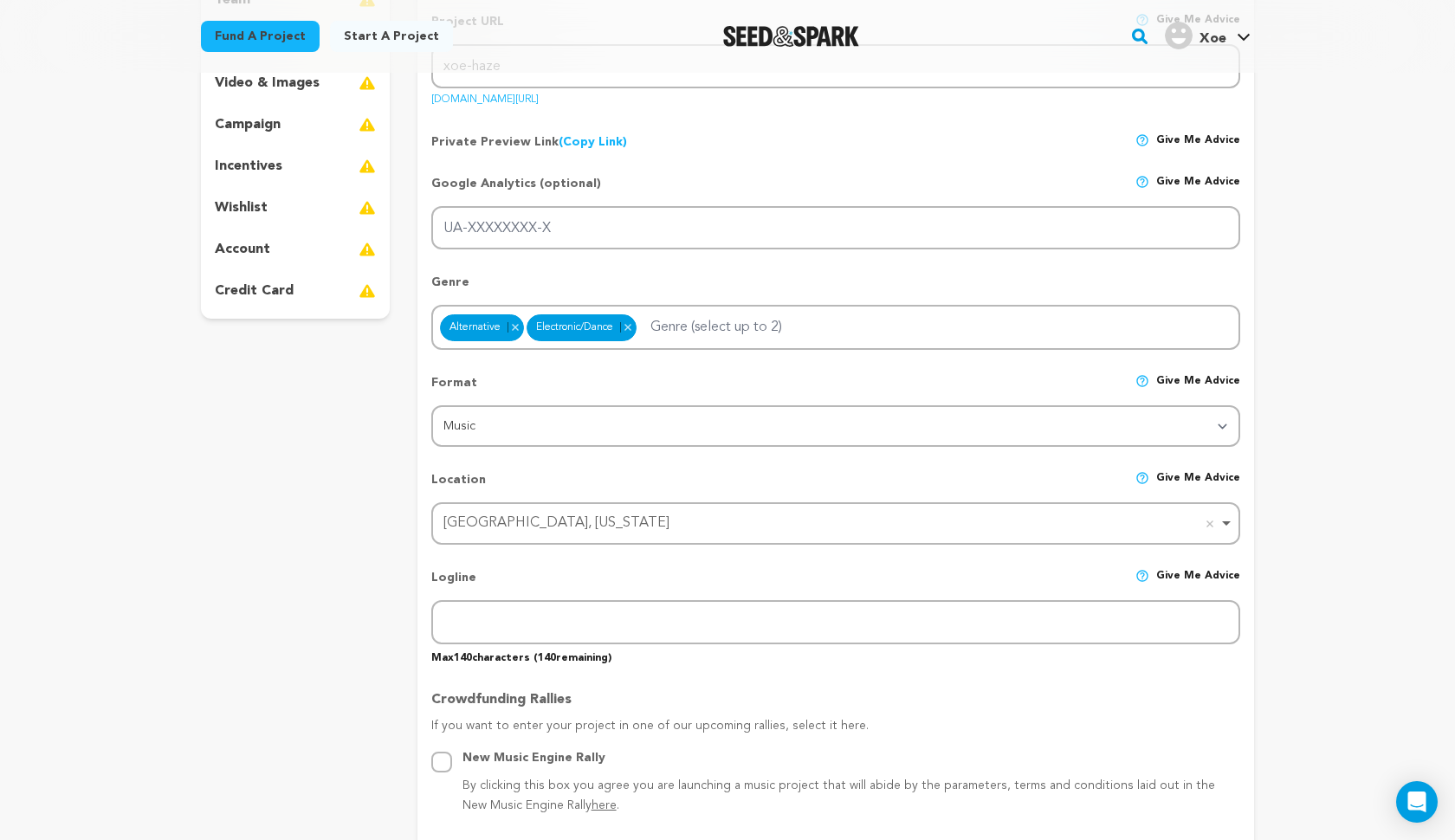
click at [822, 710] on p "Crowdfunding Rallies" at bounding box center [835, 703] width 809 height 28
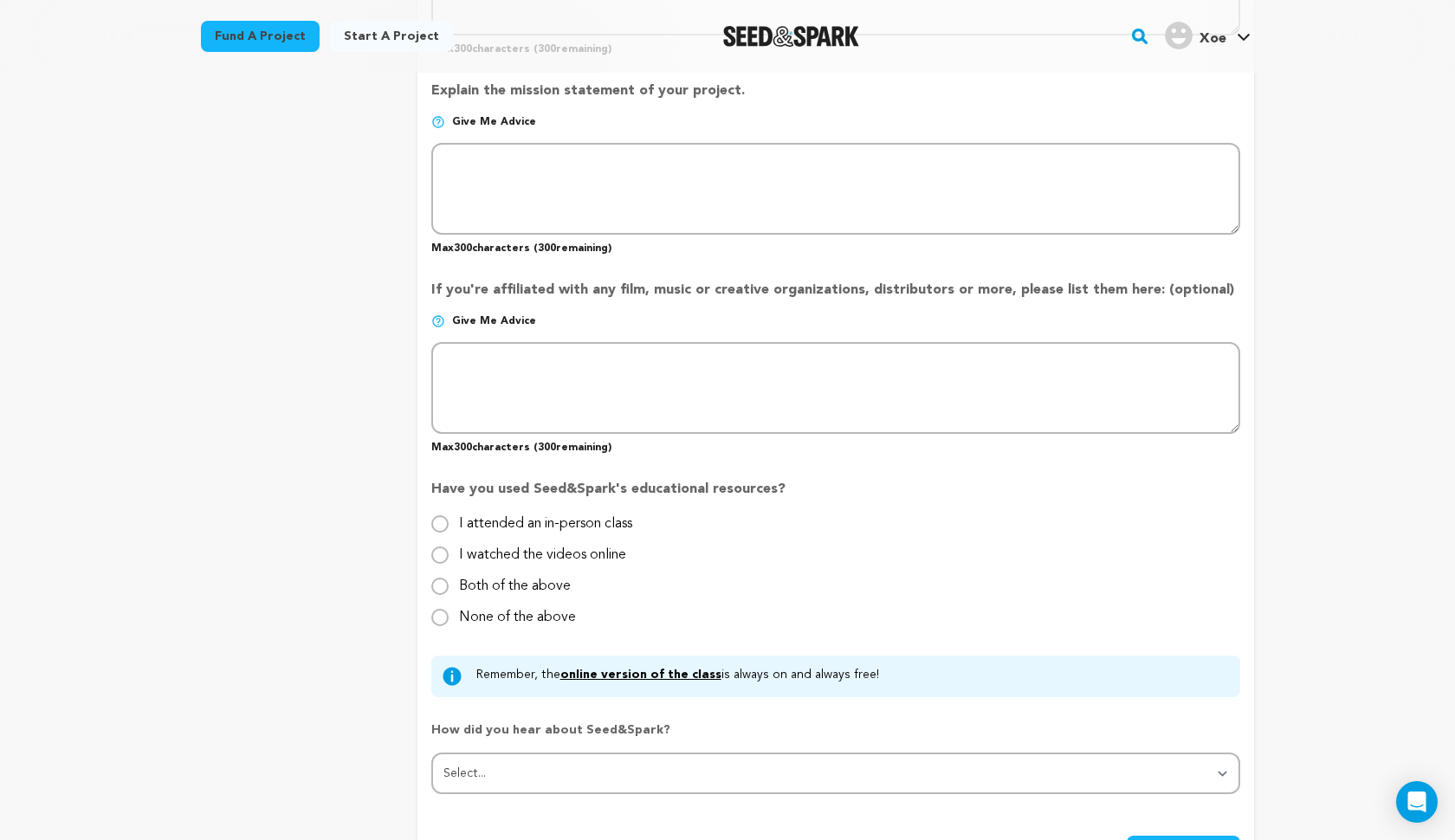
scroll to position [1375, 0]
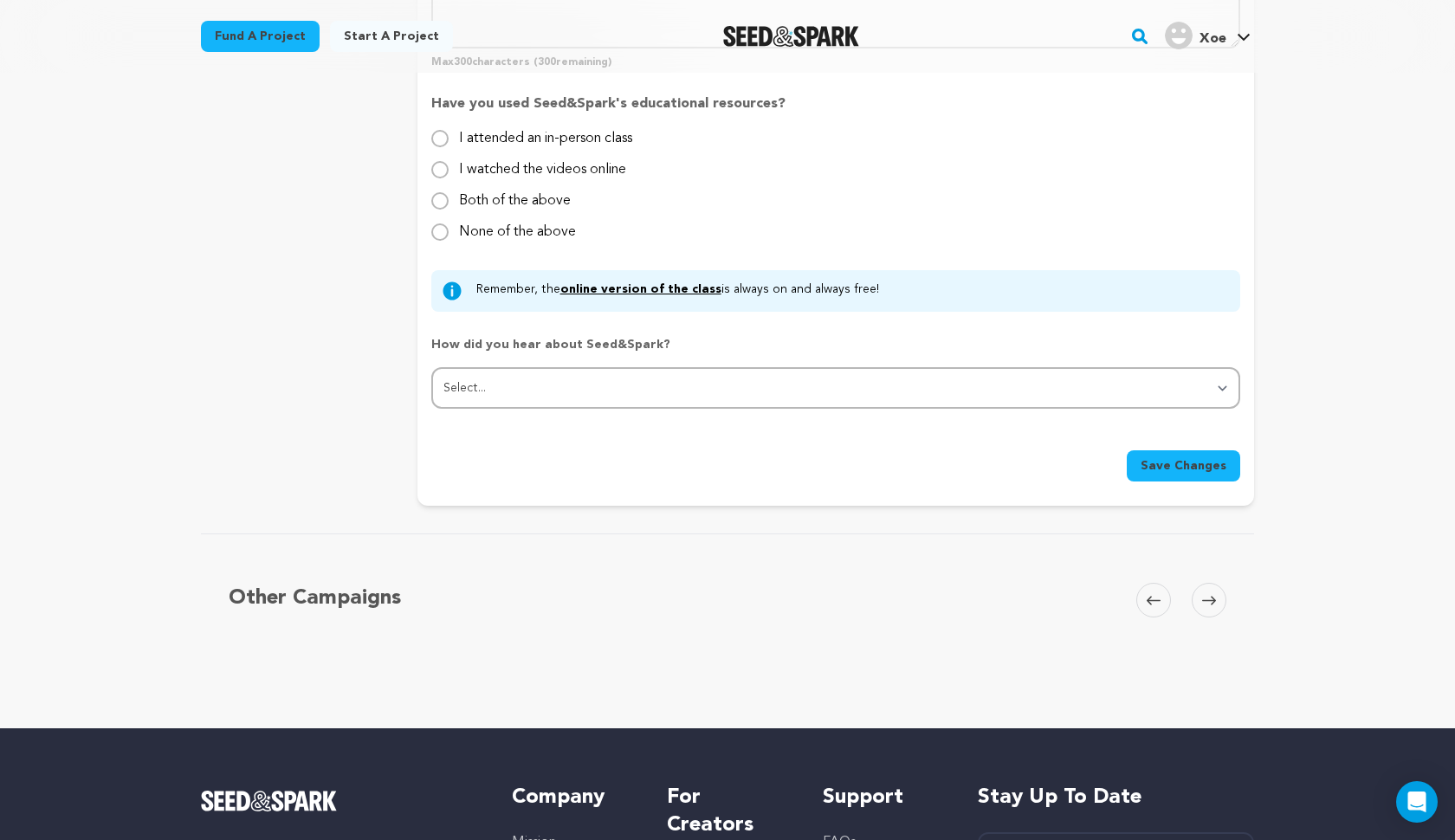
click at [1160, 462] on button "Save Changes" at bounding box center [1184, 466] width 113 height 31
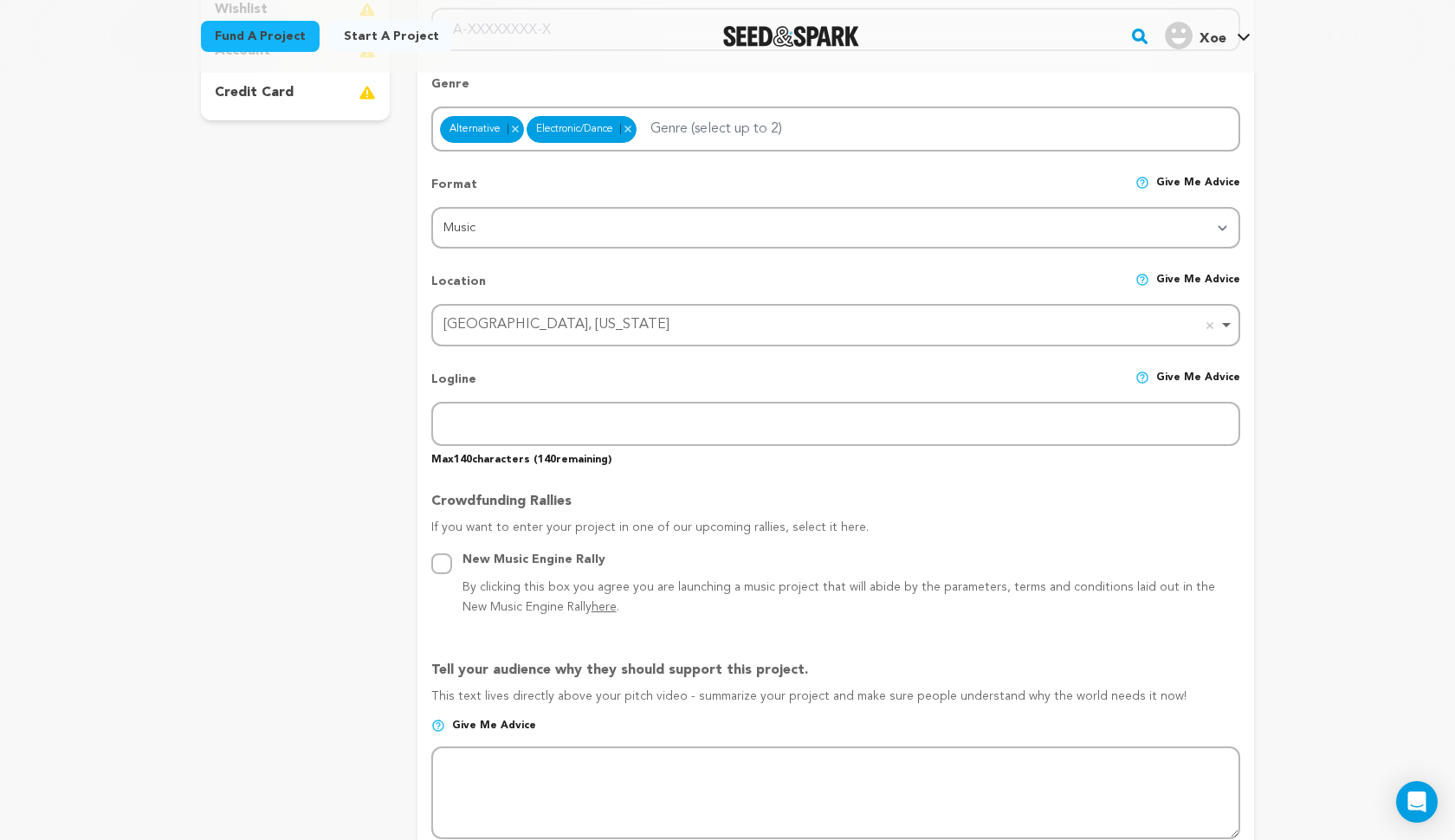
click at [853, 356] on div "Logline Give me advice Max 140 characters ( 140 remaining)" at bounding box center [835, 411] width 809 height 110
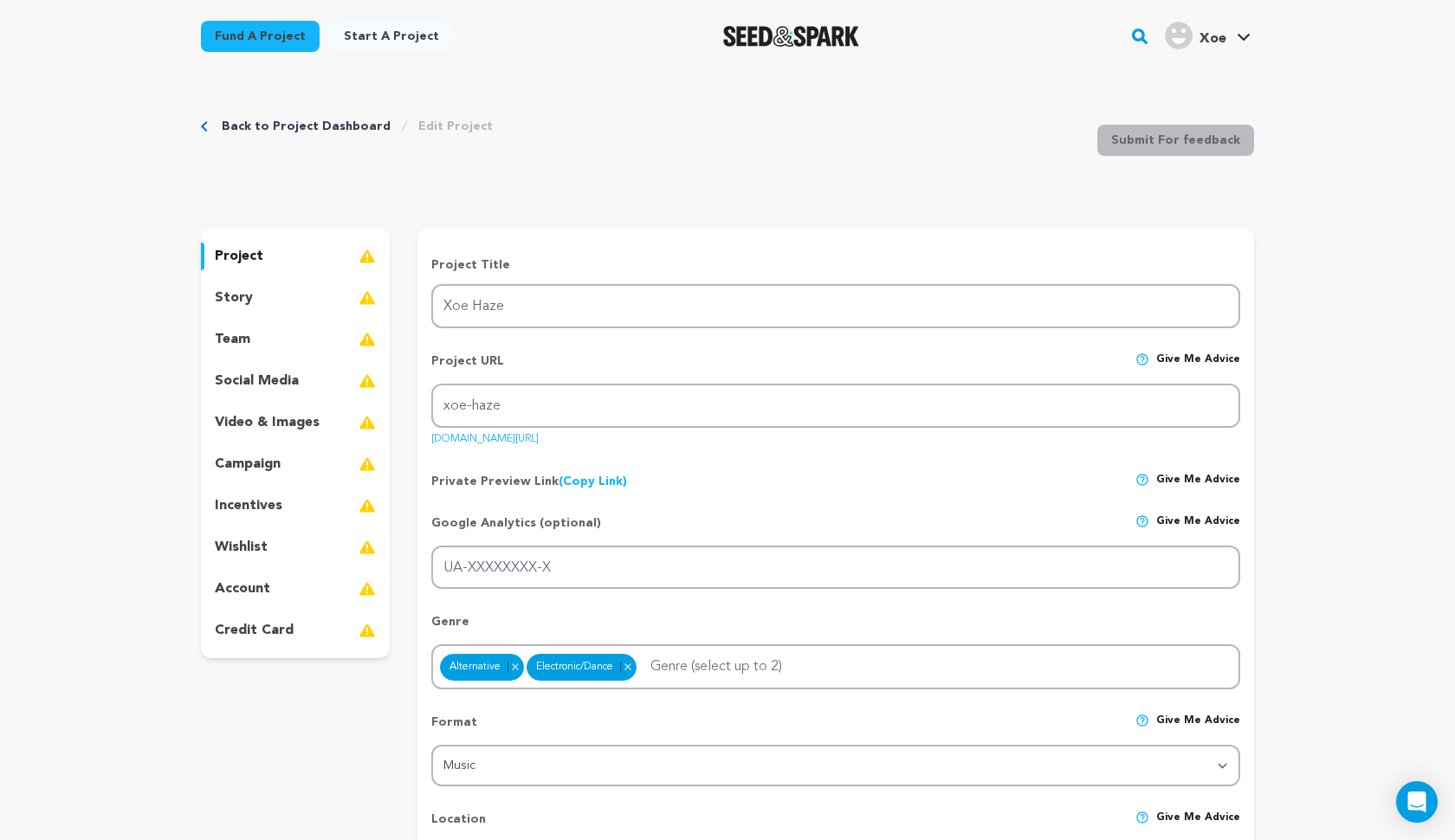
scroll to position [0, 0]
